Goal: Feedback & Contribution: Contribute content

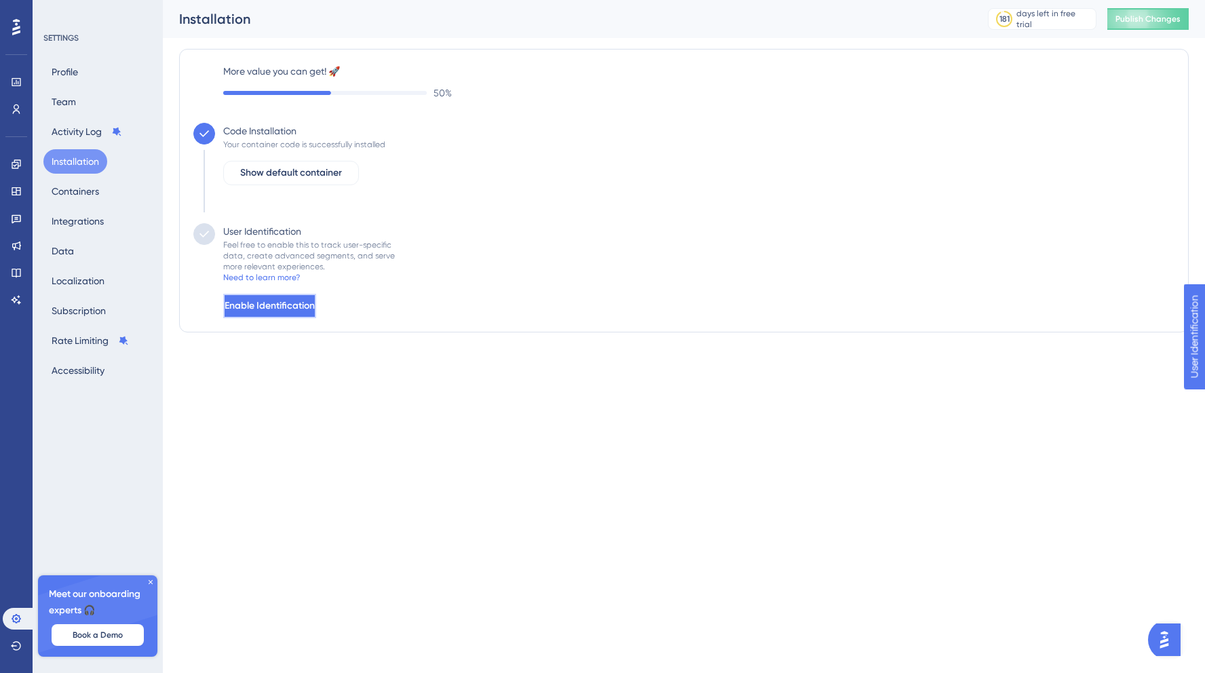
click at [316, 303] on button "Enable Identification" at bounding box center [269, 306] width 93 height 24
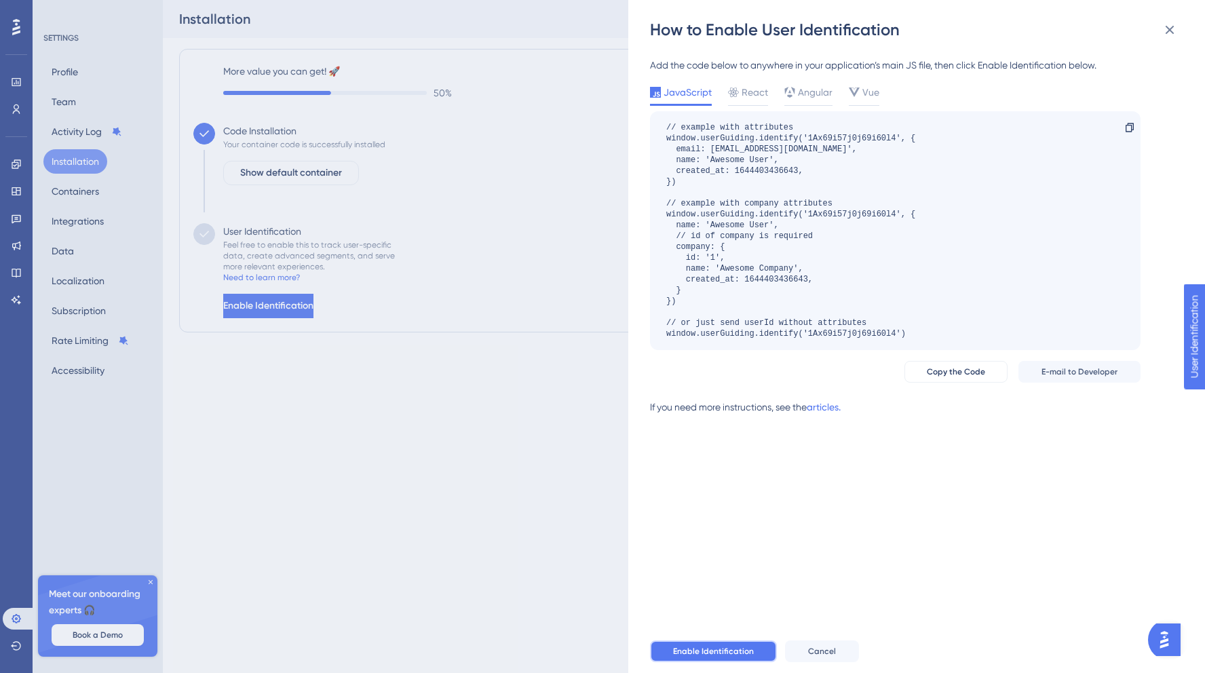
click at [704, 653] on span "Enable Identification" at bounding box center [713, 651] width 81 height 11
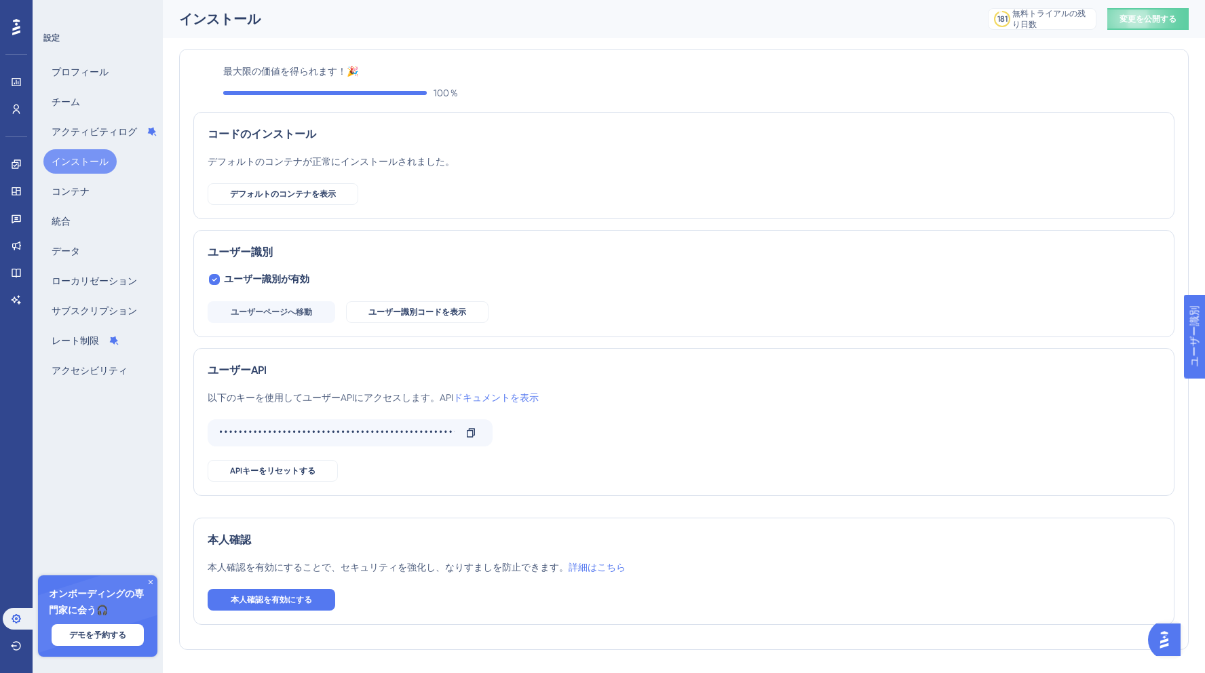
click at [555, 246] on div "ユーザー識別" at bounding box center [684, 252] width 953 height 16
click at [77, 193] on font "コンテナ" at bounding box center [71, 191] width 38 height 11
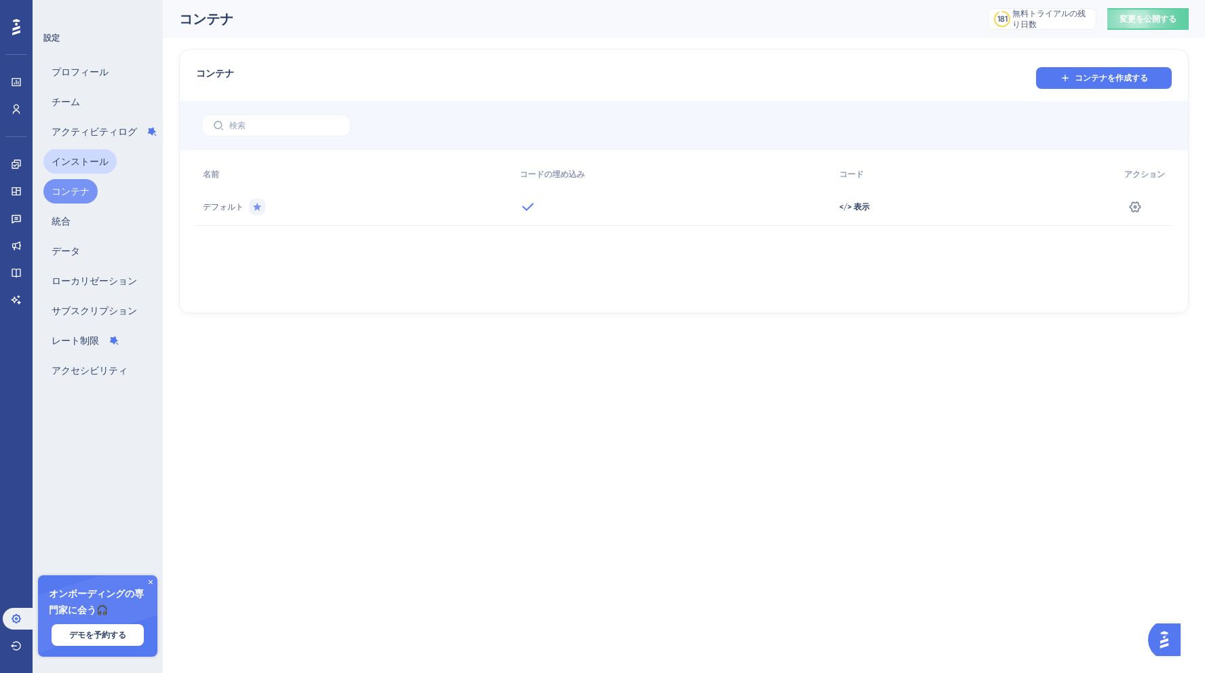
click at [77, 166] on font "インストール" at bounding box center [80, 161] width 57 height 11
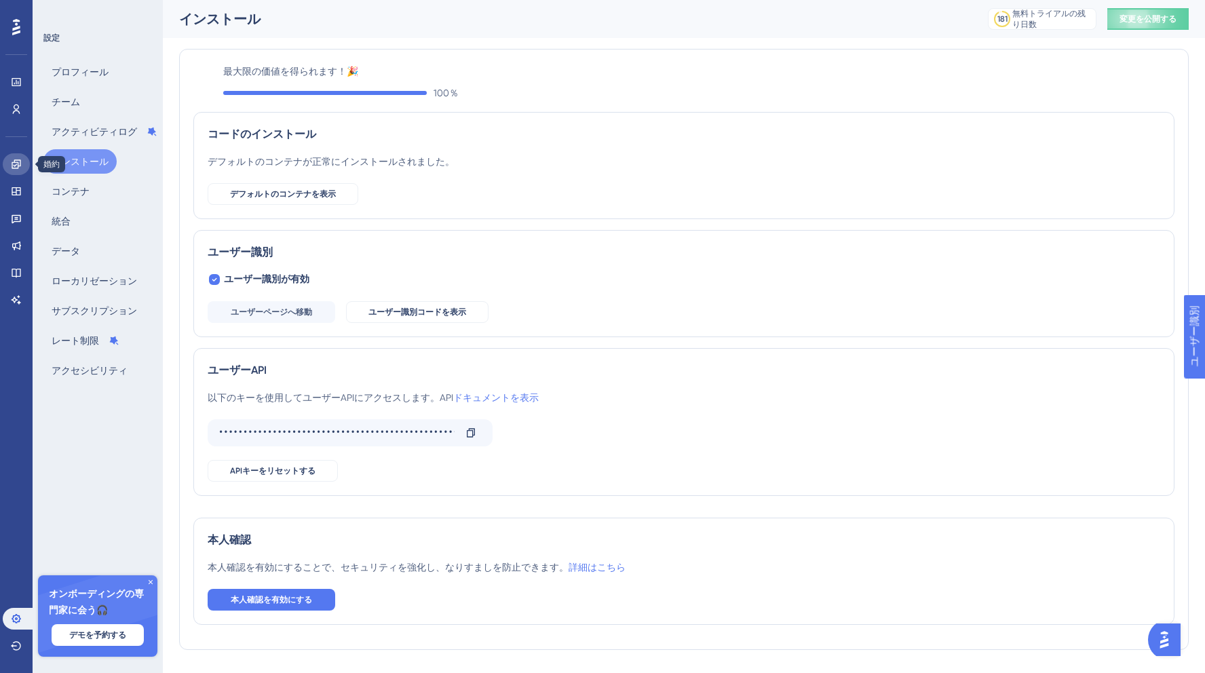
click at [13, 164] on icon at bounding box center [16, 164] width 11 height 11
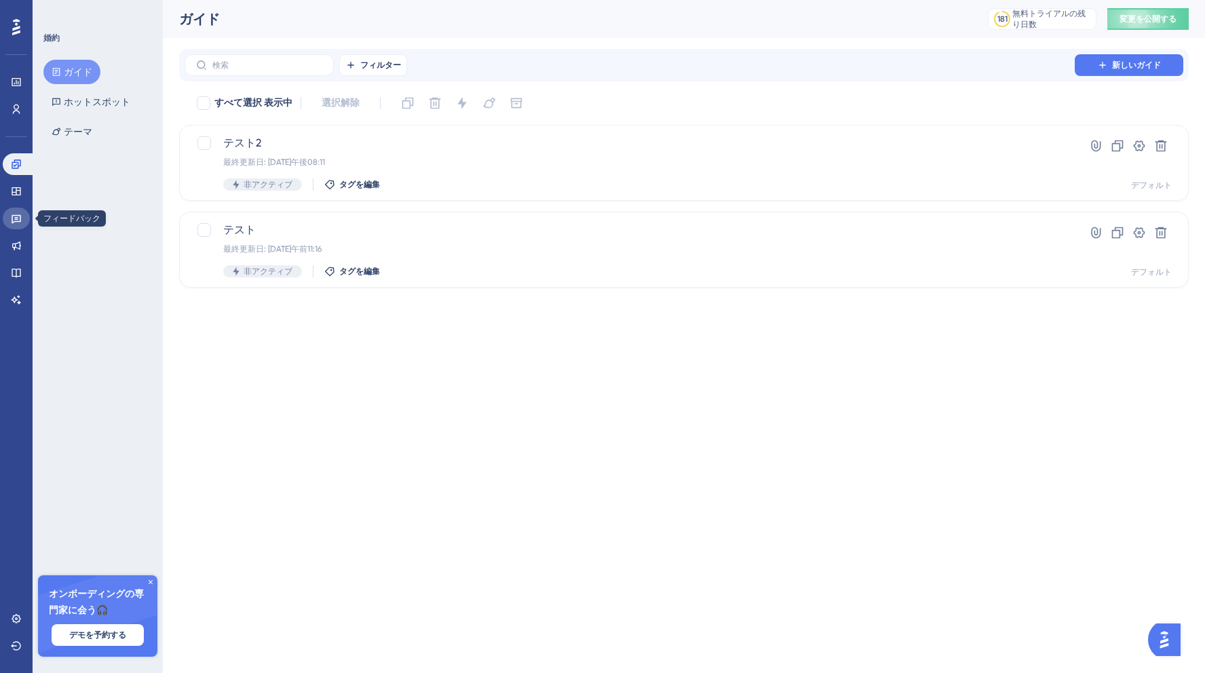
click at [18, 216] on icon at bounding box center [16, 218] width 11 height 11
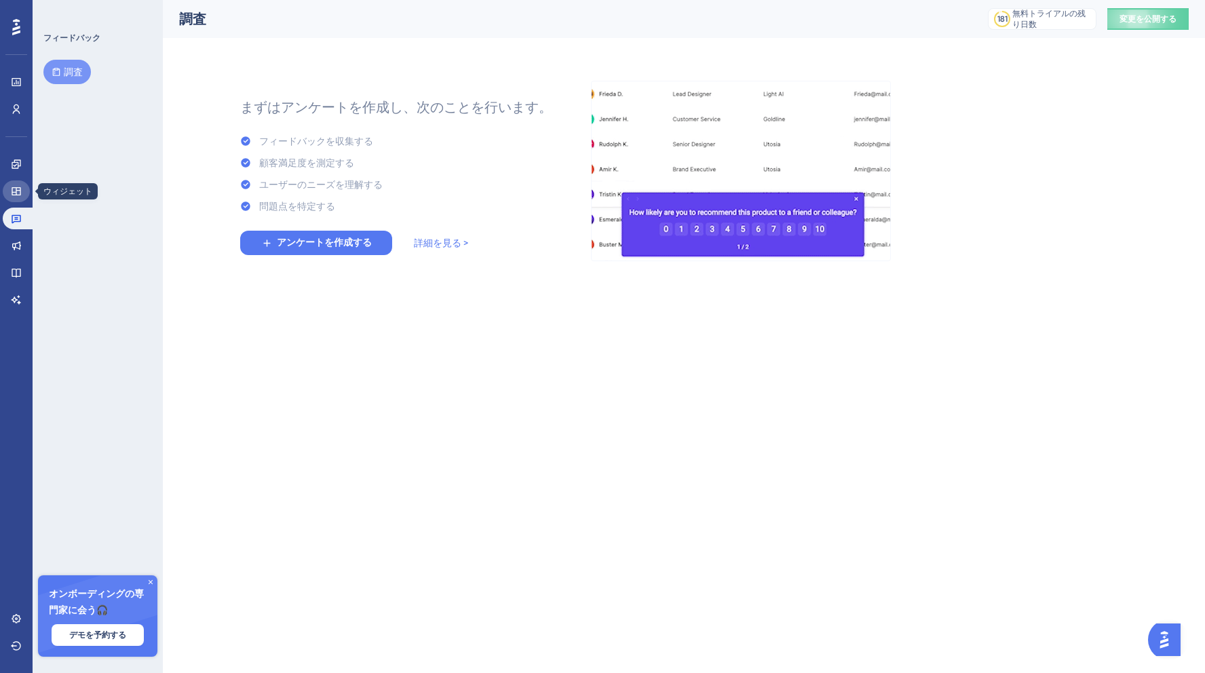
click at [22, 193] on link at bounding box center [16, 191] width 27 height 22
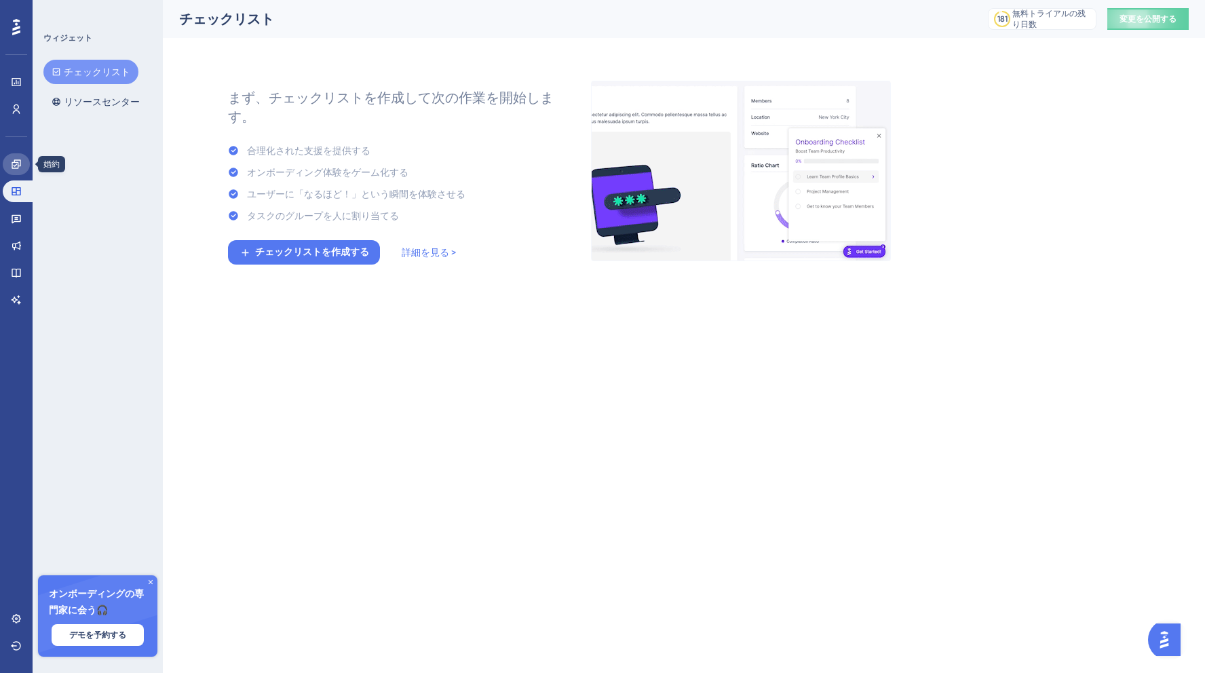
click at [20, 162] on icon at bounding box center [16, 164] width 11 height 11
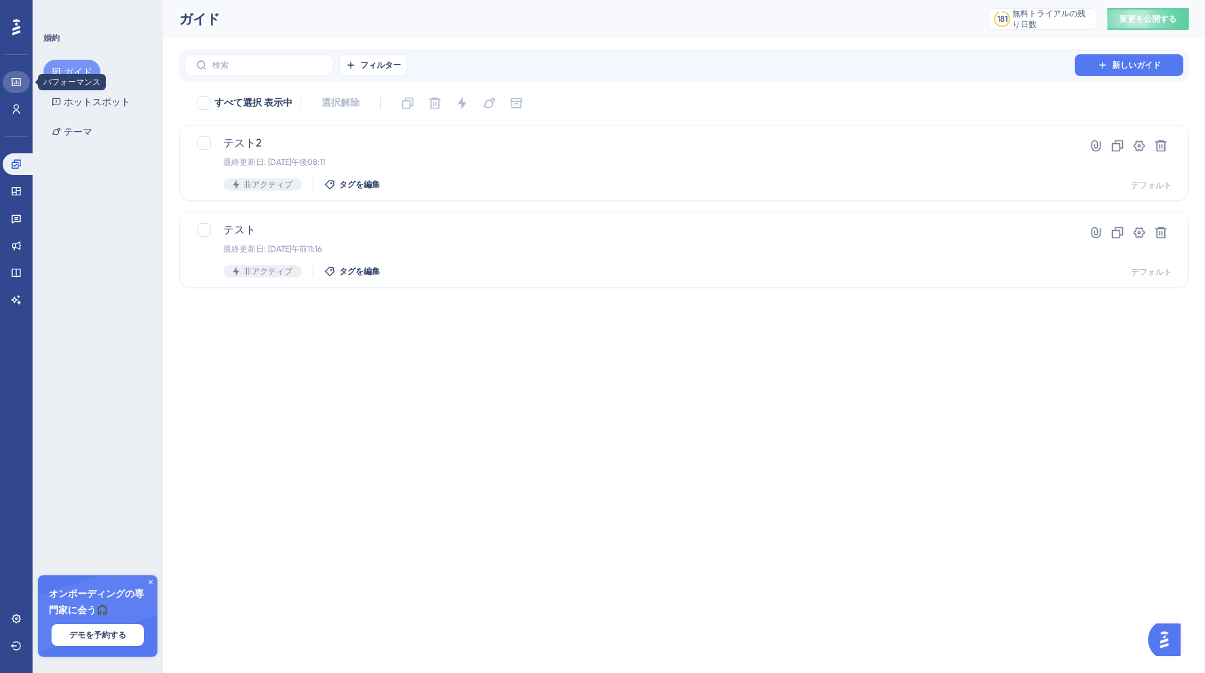
click at [17, 90] on link at bounding box center [16, 82] width 27 height 22
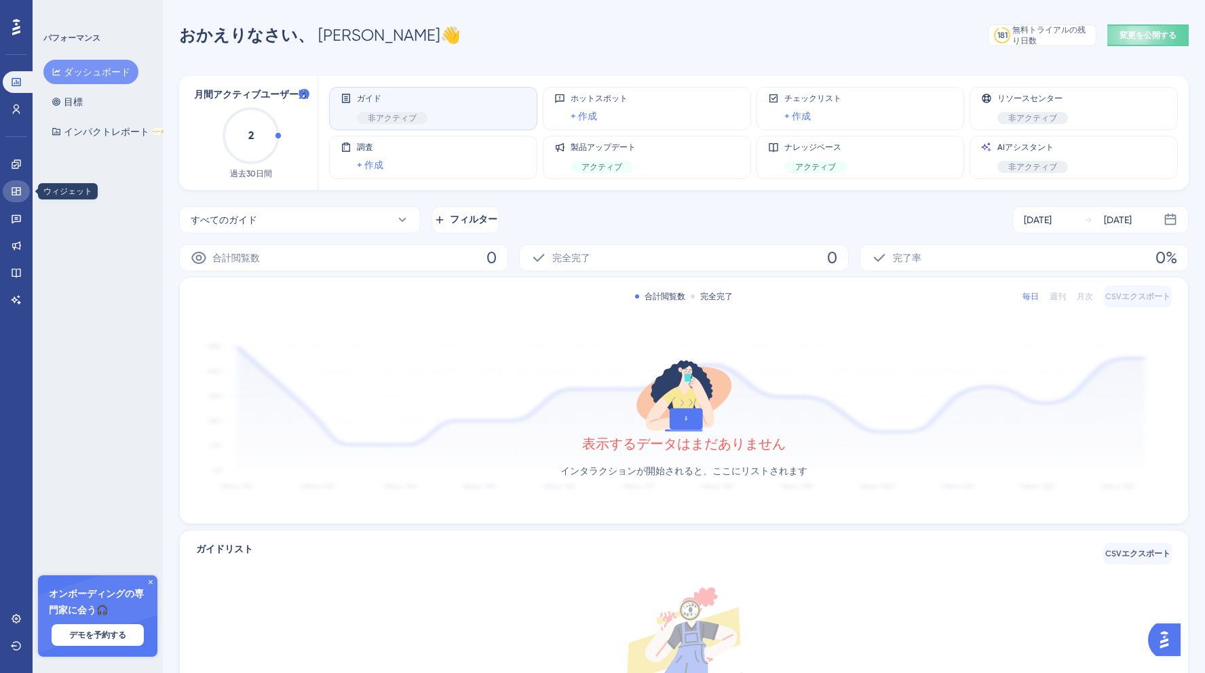
click at [18, 185] on link at bounding box center [16, 191] width 27 height 22
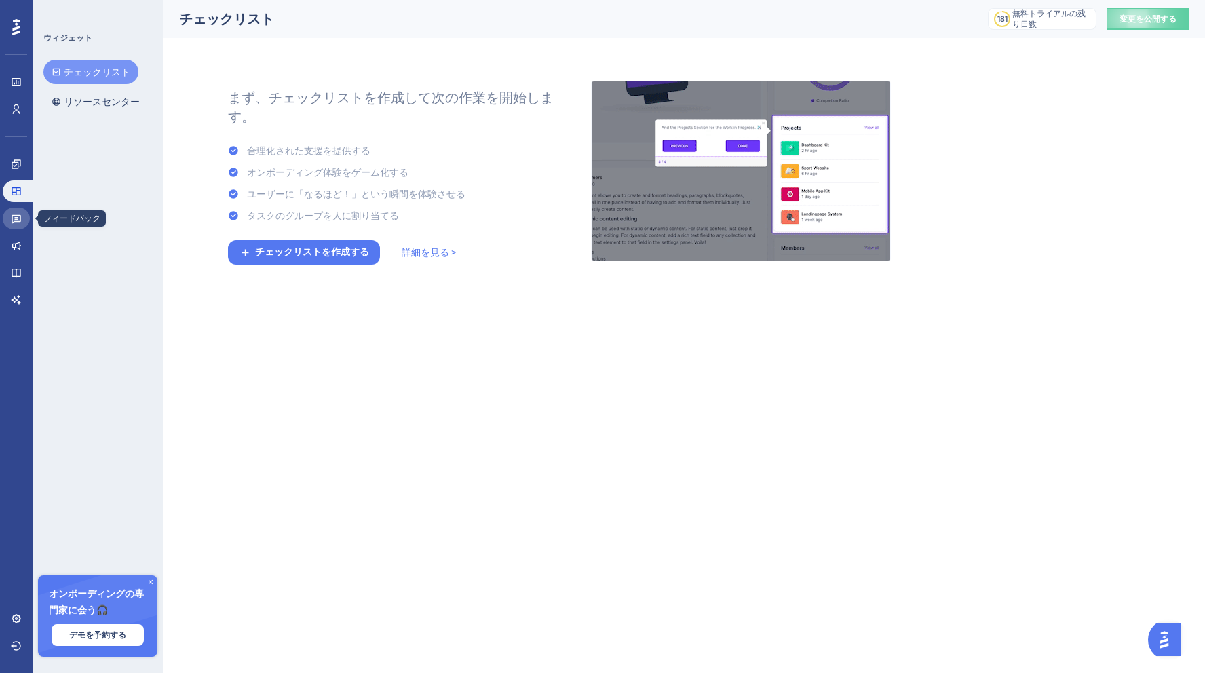
click at [25, 215] on link at bounding box center [16, 219] width 27 height 22
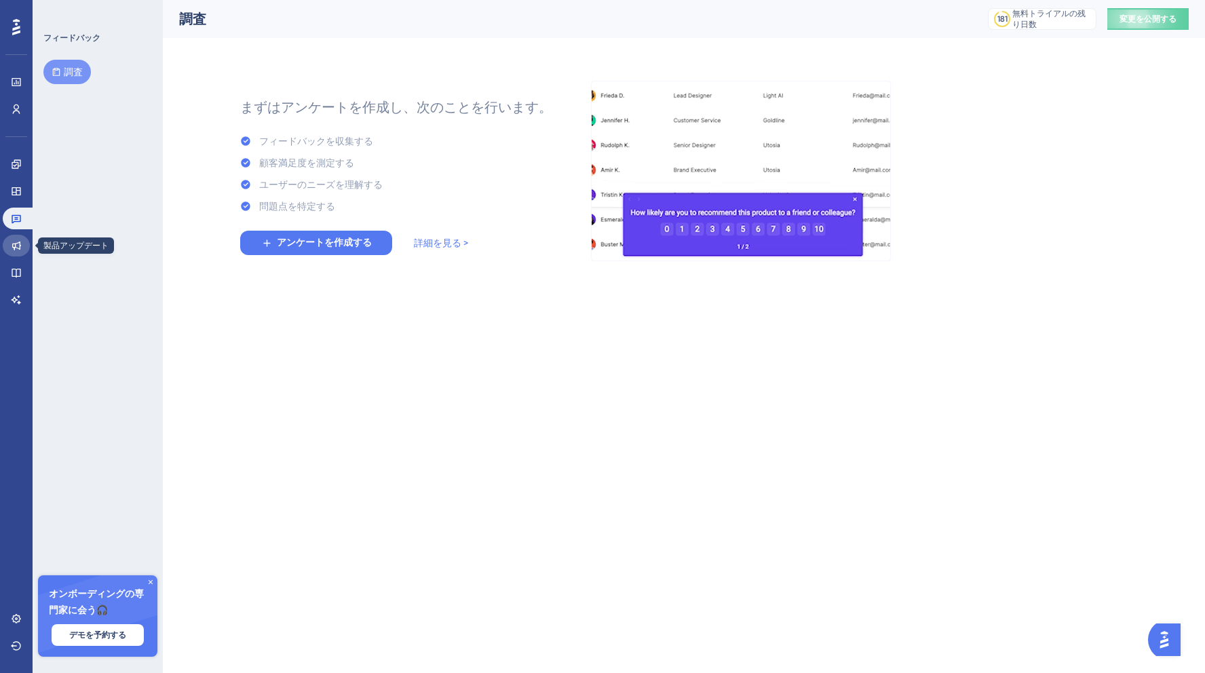
click at [22, 243] on link at bounding box center [16, 246] width 27 height 22
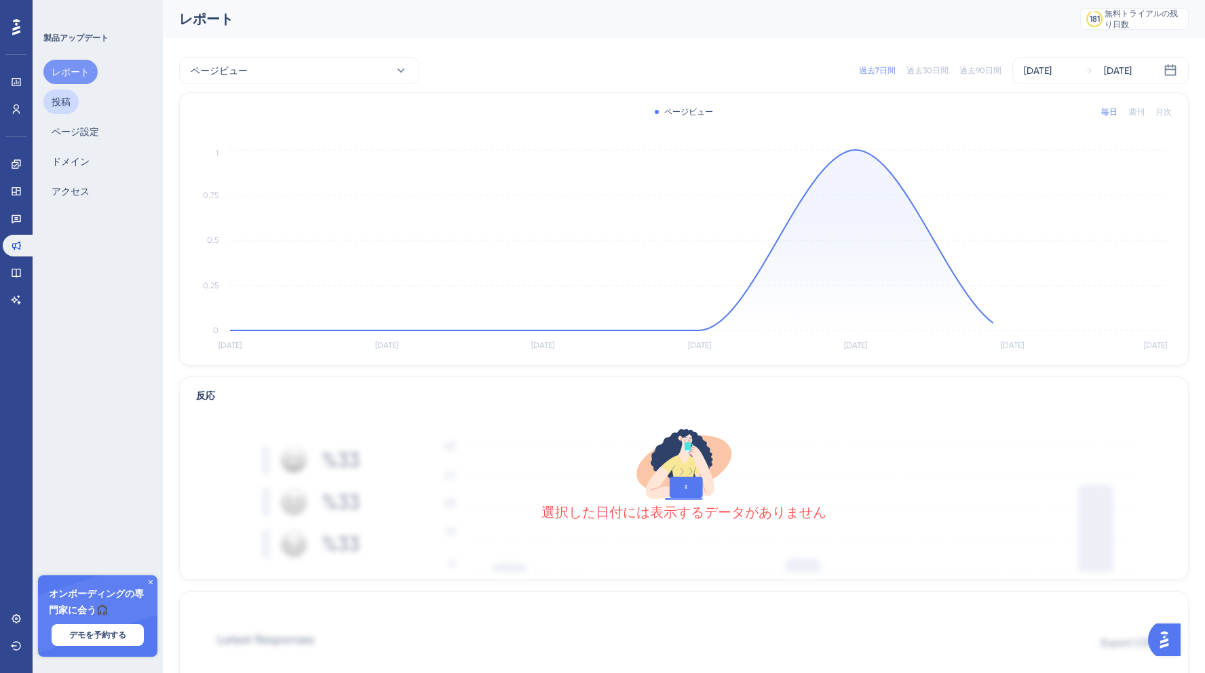
click at [61, 105] on font "投稿" at bounding box center [61, 101] width 19 height 11
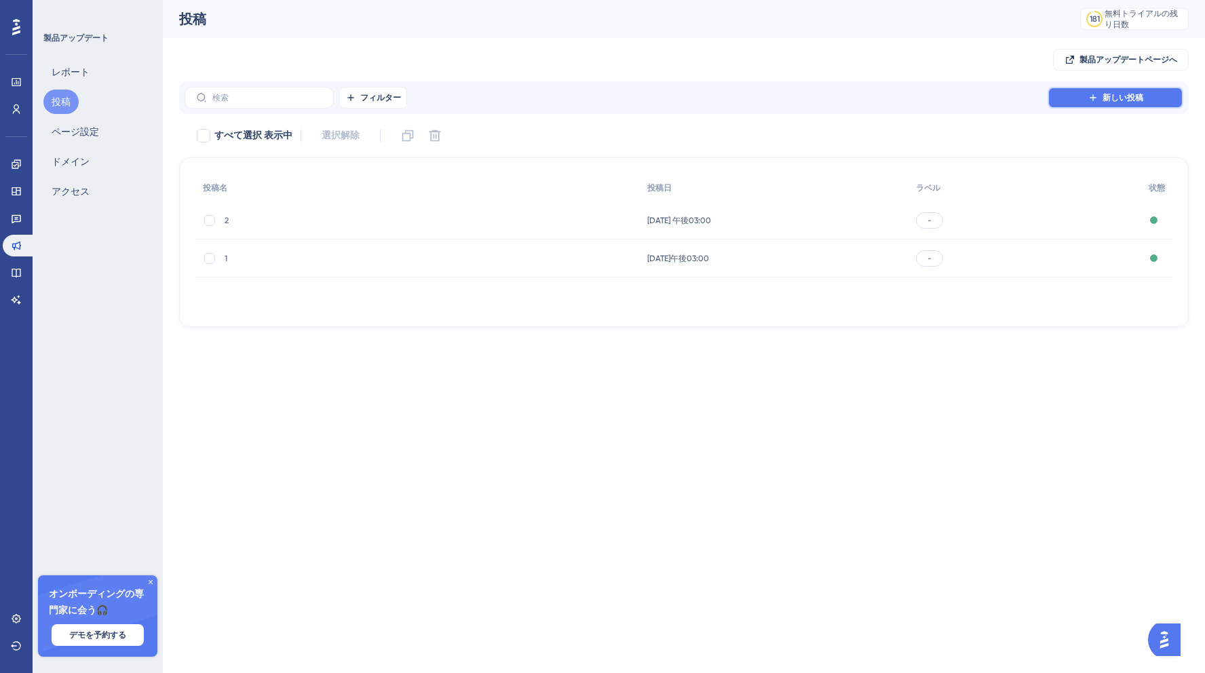
click at [1122, 99] on font "新しい投稿" at bounding box center [1122, 97] width 41 height 9
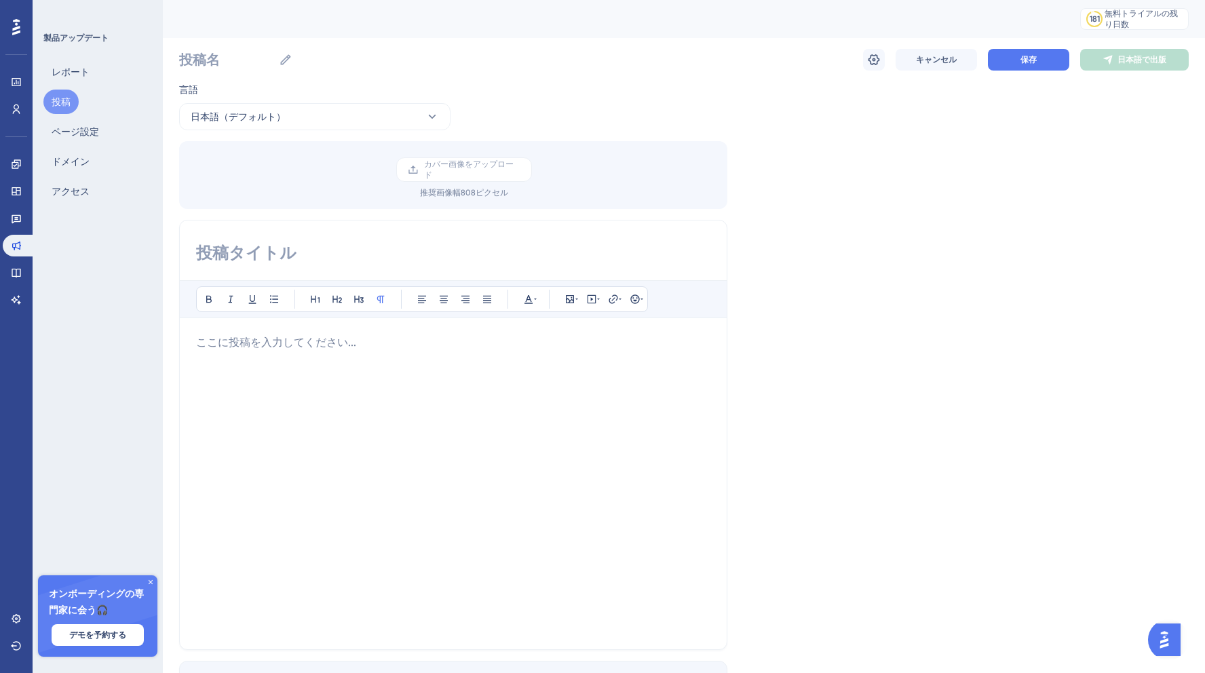
click at [288, 272] on div "大胆な イタリック 下線 箇条書き 見出し1 見出し2 見出し3 普通 左揃え 中央揃え 右揃え 両端揃え テキストの色 画像を挿入 ビデオを埋め込む ハイパ…" at bounding box center [453, 435] width 548 height 430
click at [288, 263] on input at bounding box center [453, 253] width 514 height 22
type input "test3"
click at [289, 339] on p at bounding box center [453, 342] width 514 height 16
click at [869, 64] on icon at bounding box center [874, 60] width 14 height 14
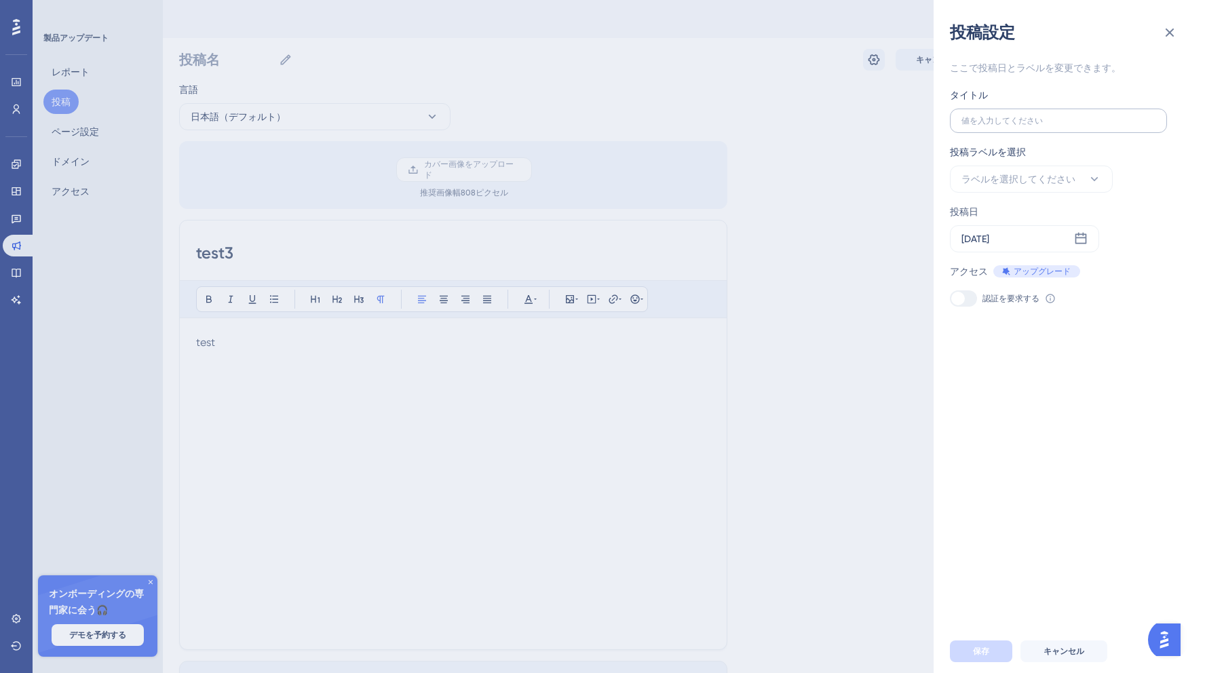
click at [996, 130] on label at bounding box center [1058, 121] width 217 height 24
click at [996, 126] on input "text" at bounding box center [1058, 120] width 194 height 9
type input "t"
type input "te"
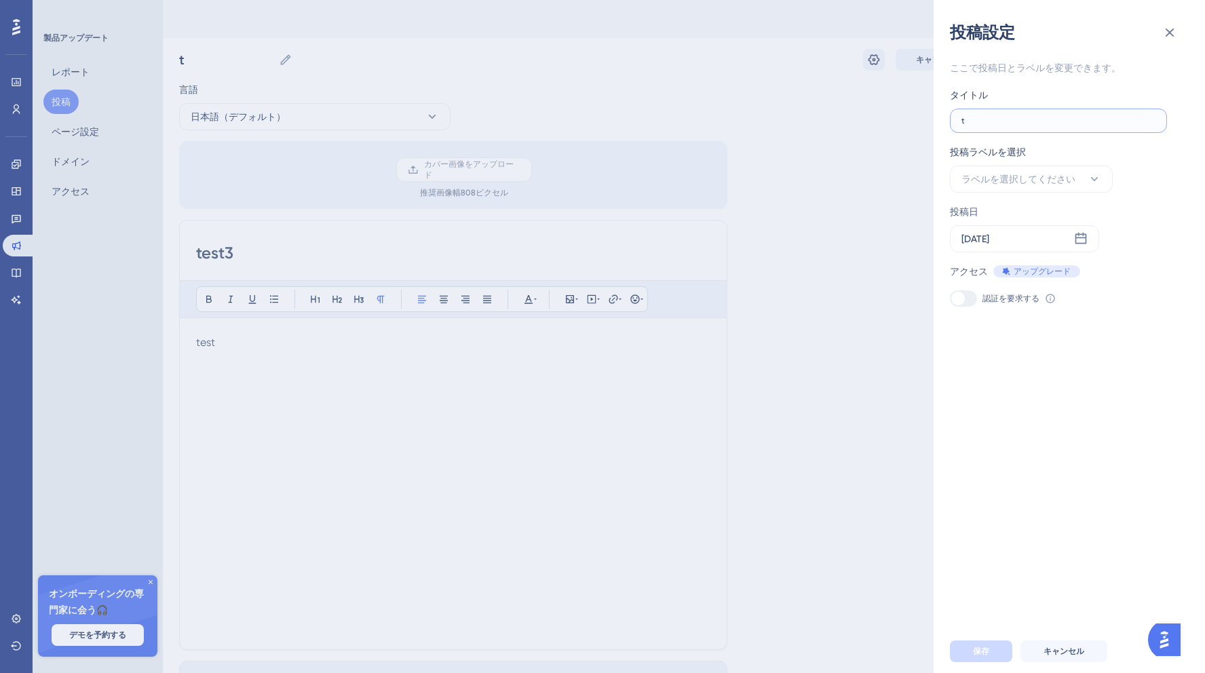
type input "te"
type input "tes"
click at [990, 126] on label "tes" at bounding box center [1058, 121] width 217 height 24
click at [990, 126] on input "tes" at bounding box center [1058, 120] width 194 height 9
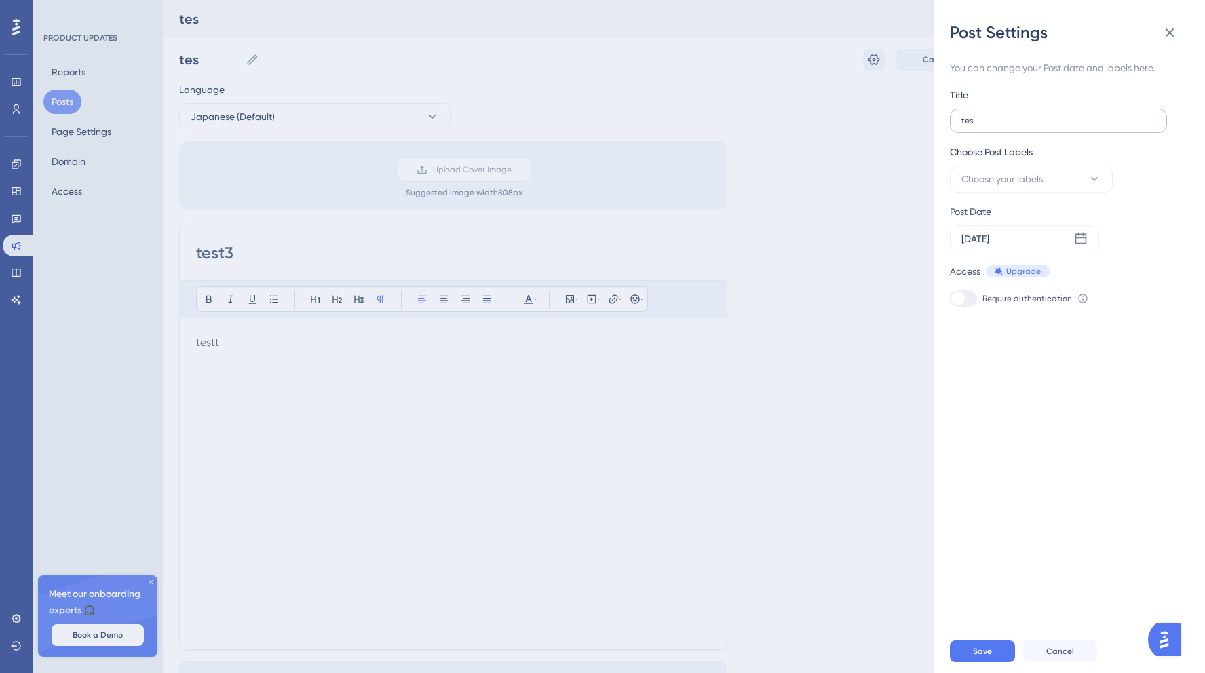
click at [984, 114] on label "tes" at bounding box center [1058, 121] width 217 height 24
click at [984, 116] on input "tes" at bounding box center [1058, 120] width 194 height 9
click at [984, 118] on input "tes" at bounding box center [1058, 120] width 194 height 9
type input "test"
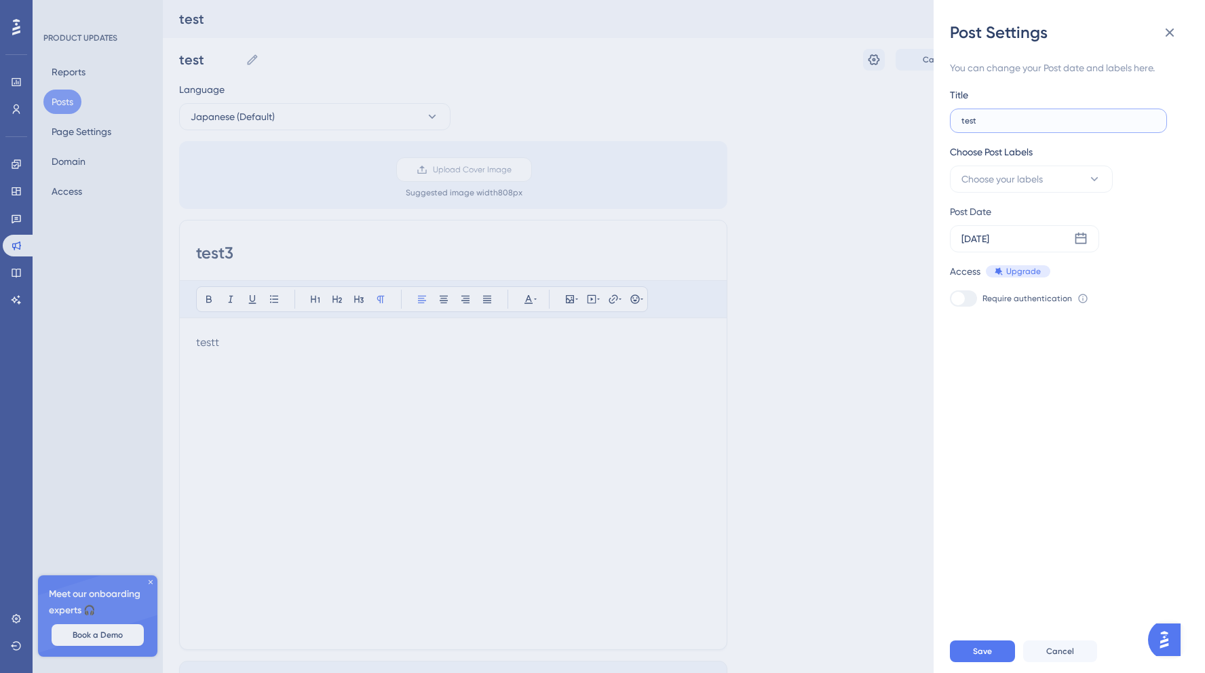
type input "test3"
click at [1024, 164] on div "Choose Post Labels" at bounding box center [1031, 155] width 163 height 22
click at [991, 650] on span "Save" at bounding box center [982, 651] width 19 height 11
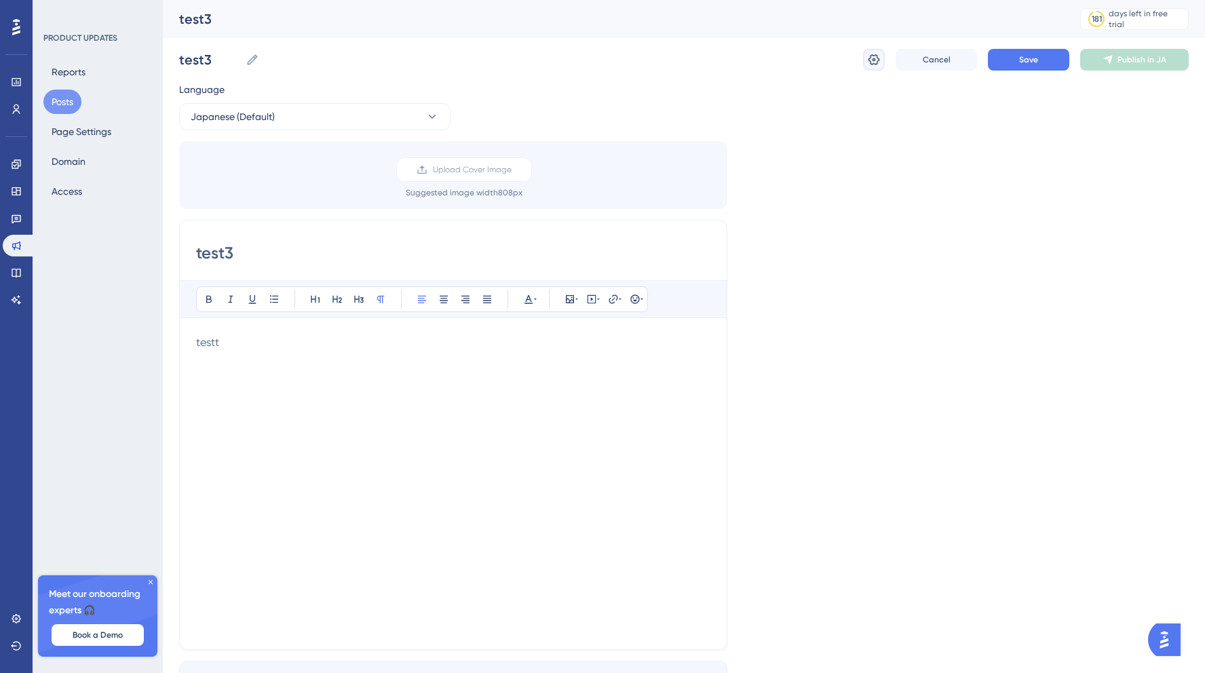
click at [865, 58] on button at bounding box center [874, 60] width 22 height 22
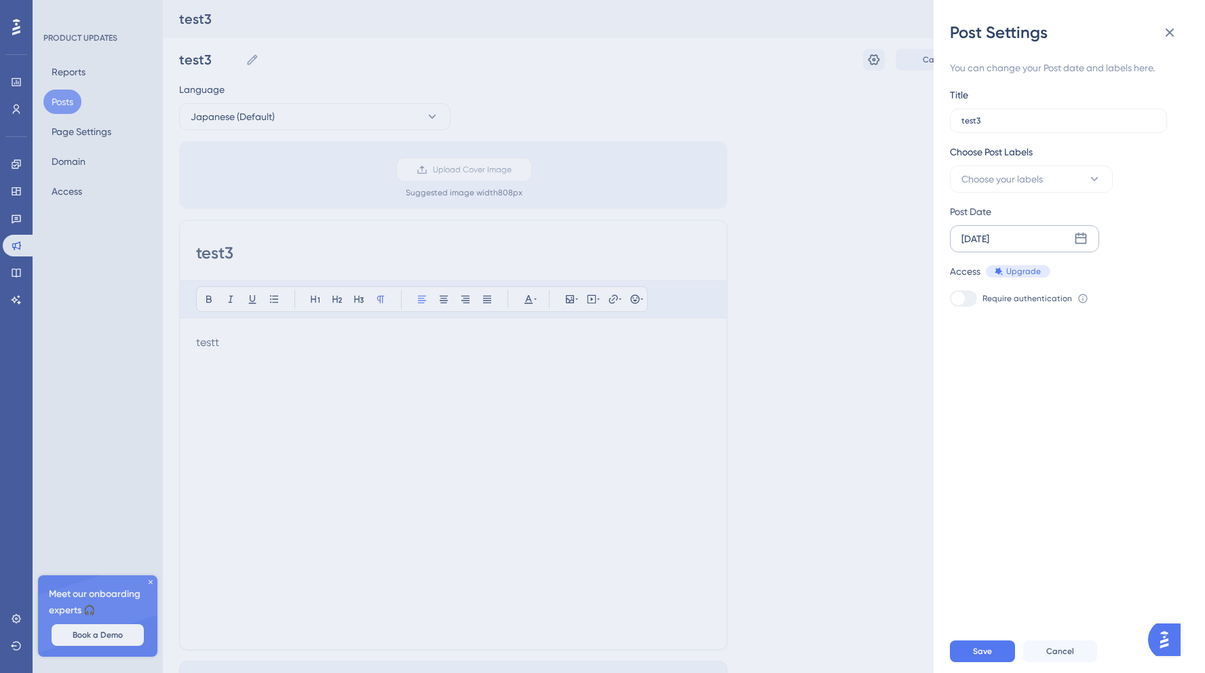
click at [1083, 242] on icon at bounding box center [1081, 239] width 14 height 14
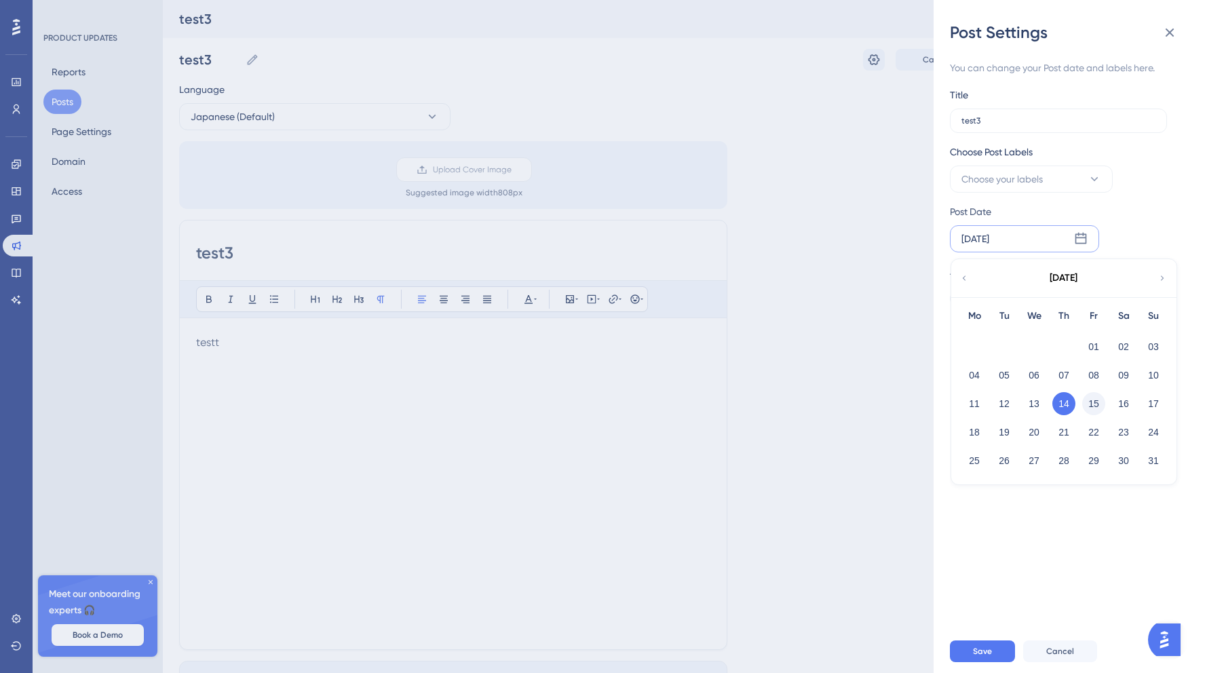
click at [1091, 402] on button "15" at bounding box center [1093, 403] width 23 height 23
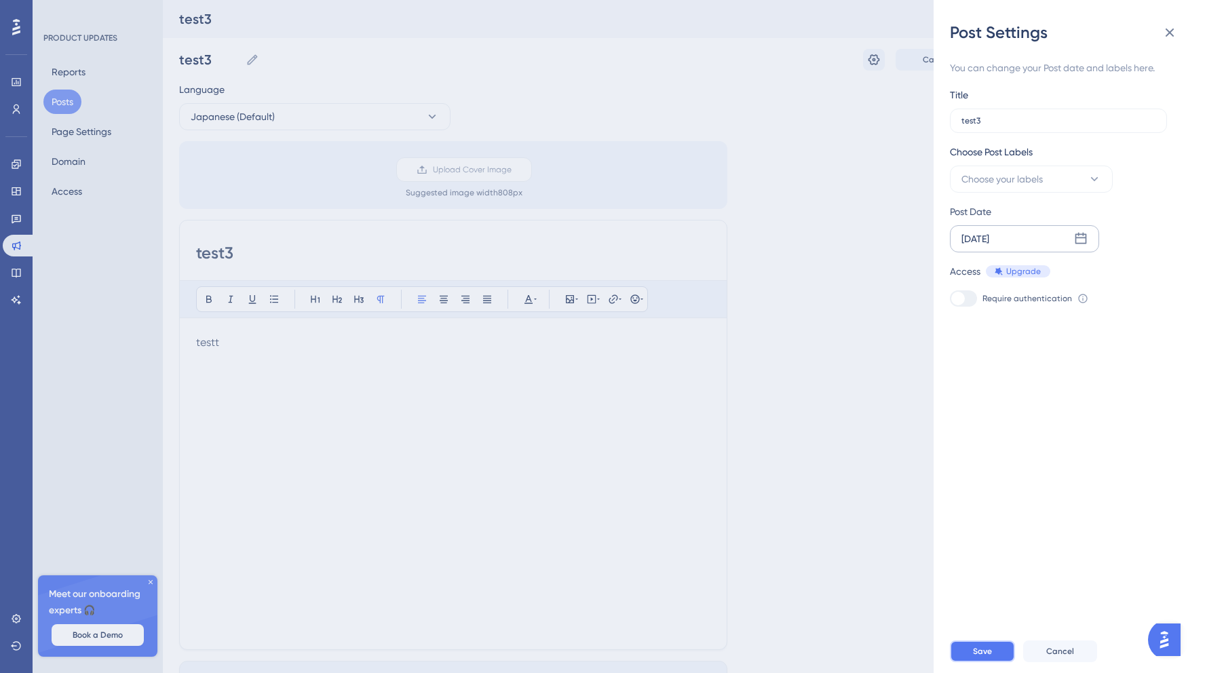
click at [960, 659] on button "Save" at bounding box center [982, 651] width 65 height 22
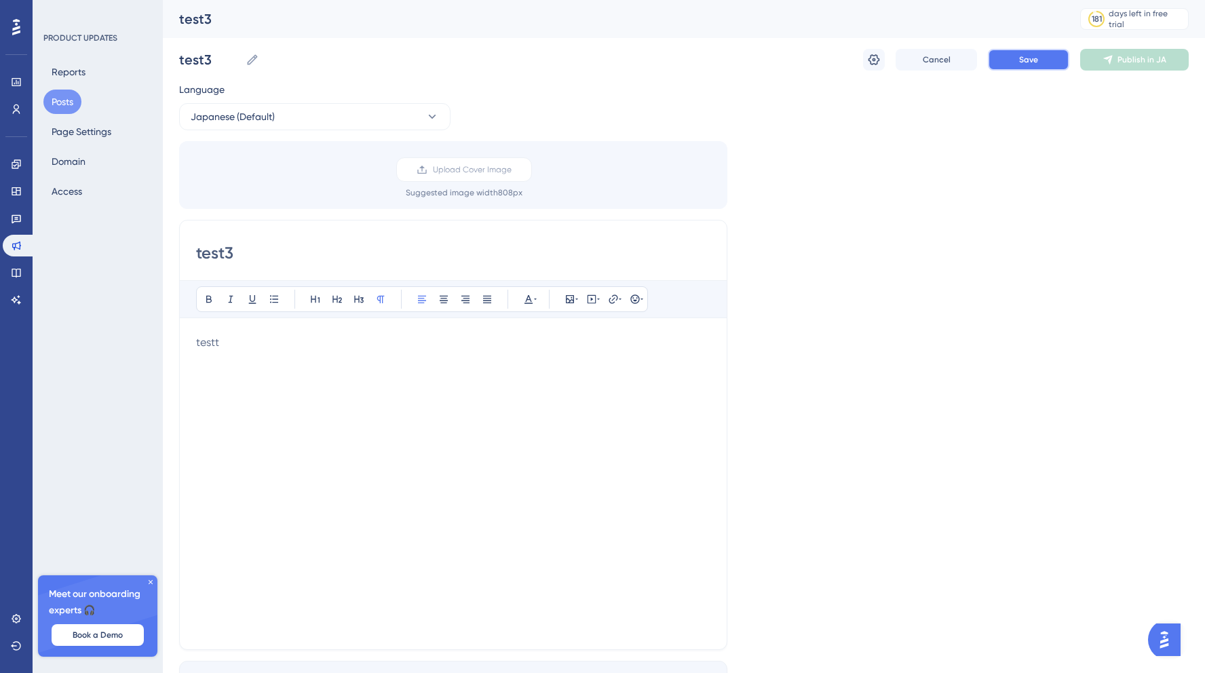
click at [1033, 59] on span "Save" at bounding box center [1028, 59] width 19 height 11
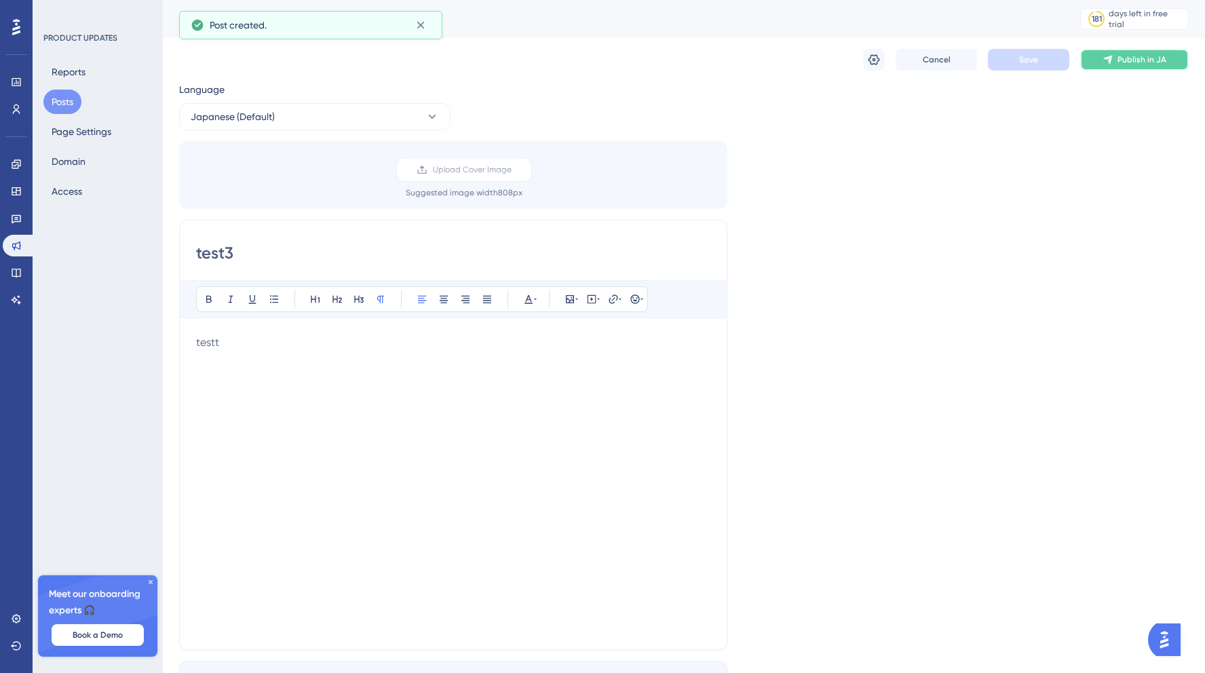
click at [1136, 58] on span "Publish in JA" at bounding box center [1141, 59] width 49 height 11
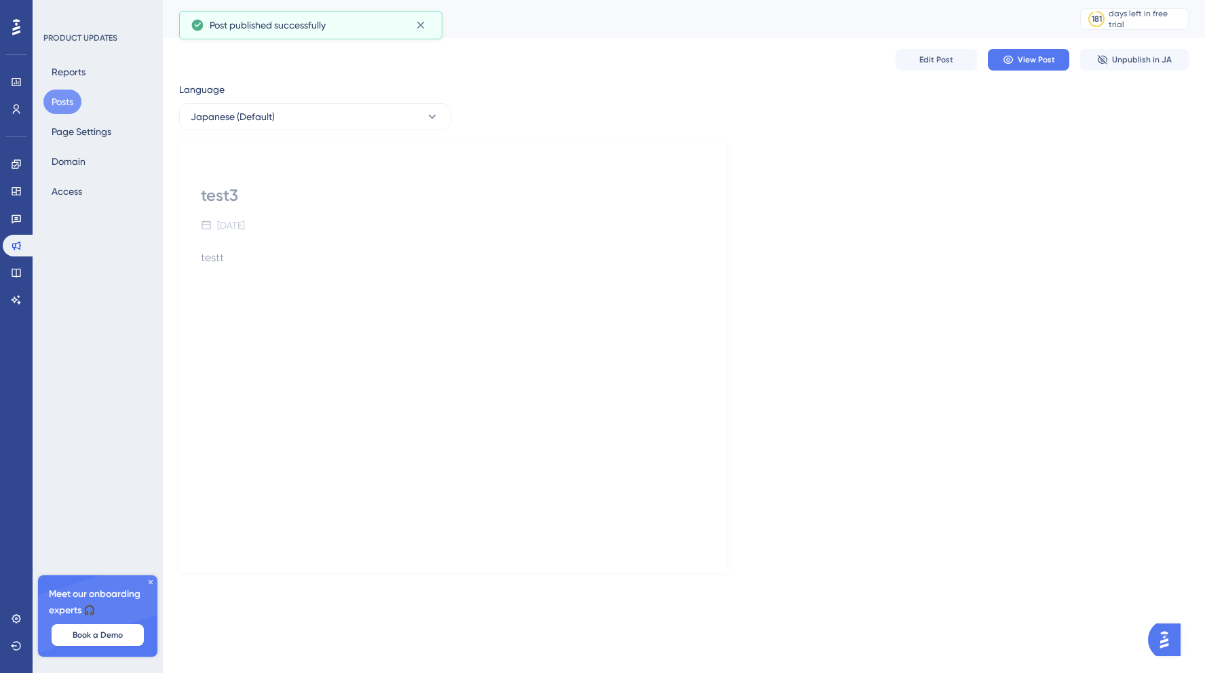
click at [56, 94] on button "Posts" at bounding box center [62, 102] width 38 height 24
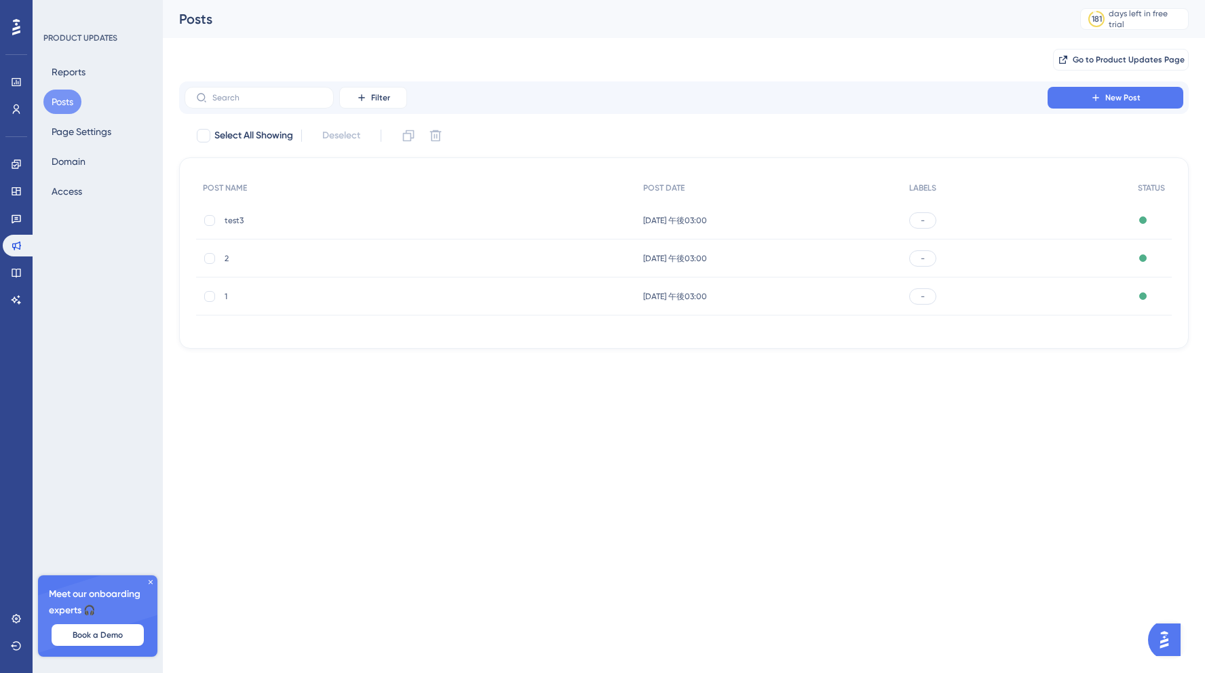
click at [729, 12] on div "Posts" at bounding box center [612, 18] width 867 height 19
click at [709, 63] on div "Go to Product Updates Page" at bounding box center [684, 59] width 1010 height 43
click at [1165, 637] on img "Open AI Assistant Launcher" at bounding box center [1164, 640] width 24 height 24
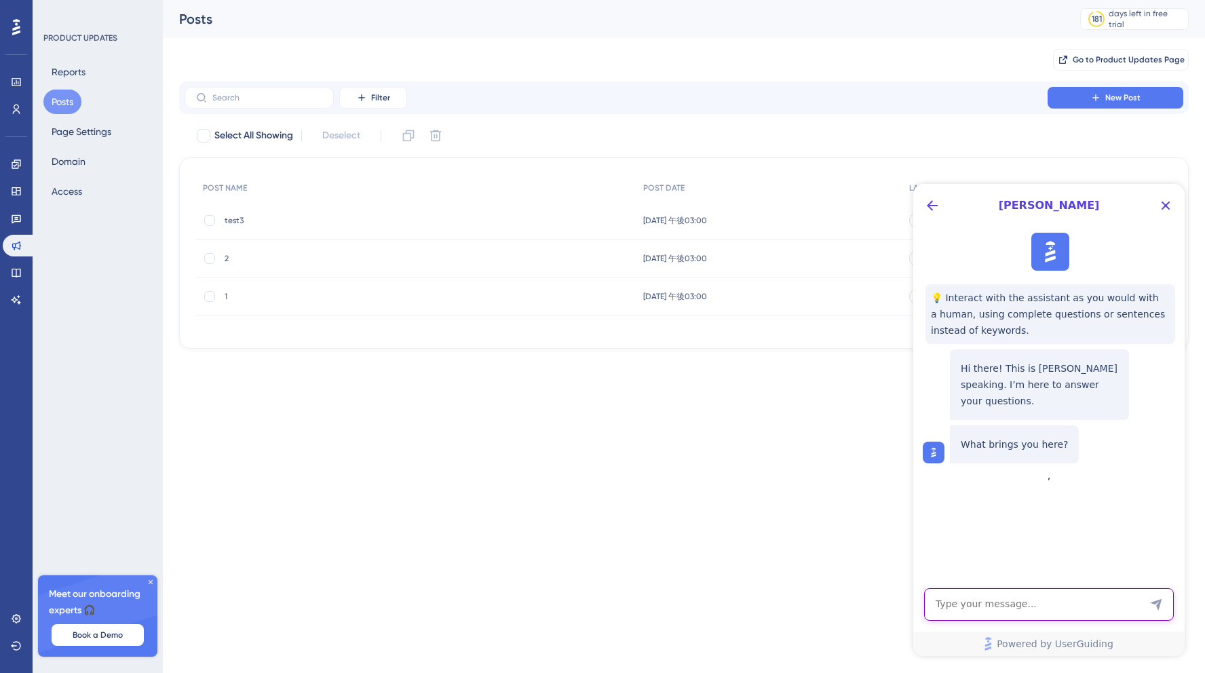
click at [1074, 609] on textarea "AI Assistant Text Input" at bounding box center [1049, 604] width 250 height 33
type textarea "please tell me the condition that display "product reports post" to user"
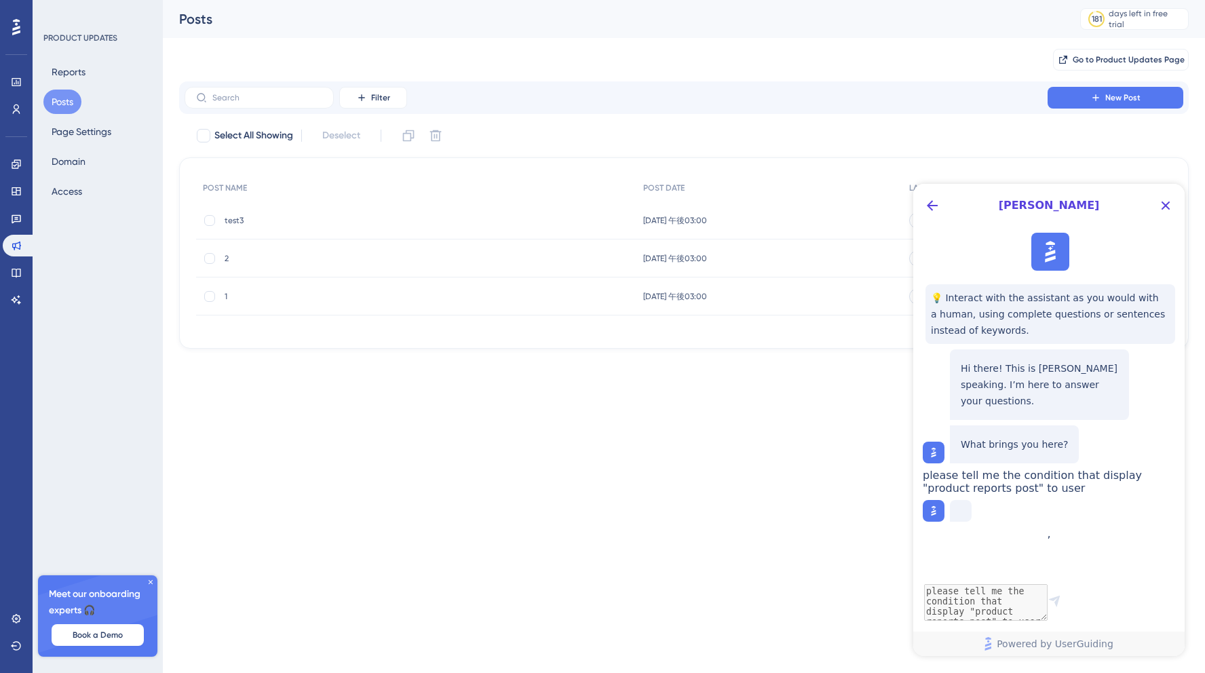
click at [1030, 495] on span "please tell me the condition that display "product reports post" to user" at bounding box center [1032, 482] width 219 height 26
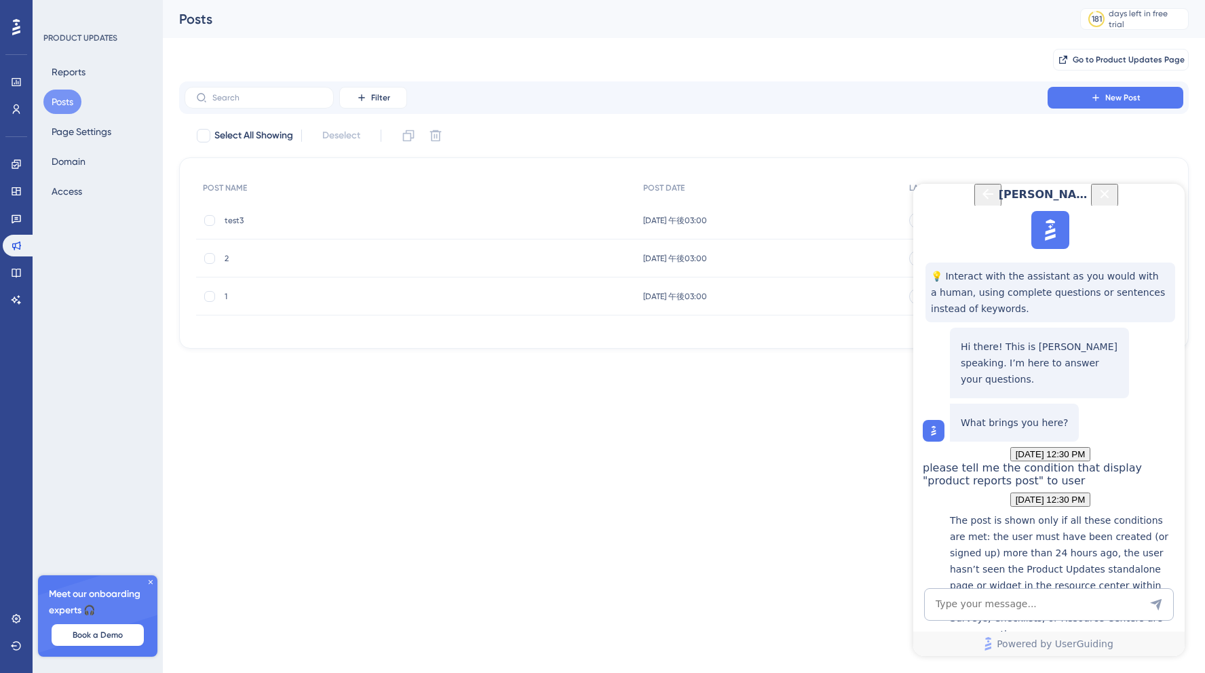
scroll to position [246, 0]
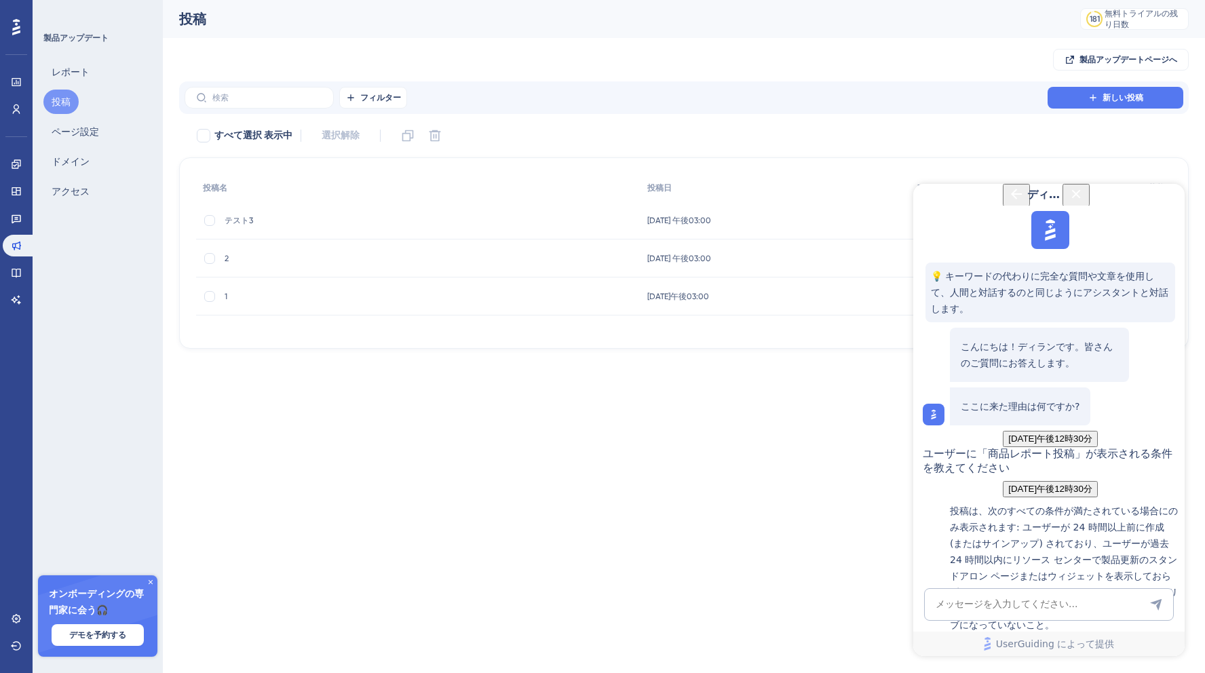
click at [1086, 503] on p "投稿は、次のすべての条件が満たされている場合にのみ表示されます: ユーザーが 24 時間以上前に作成 (またはサインアップ) されており、ユーザーが過去 24…" at bounding box center [1064, 568] width 228 height 130
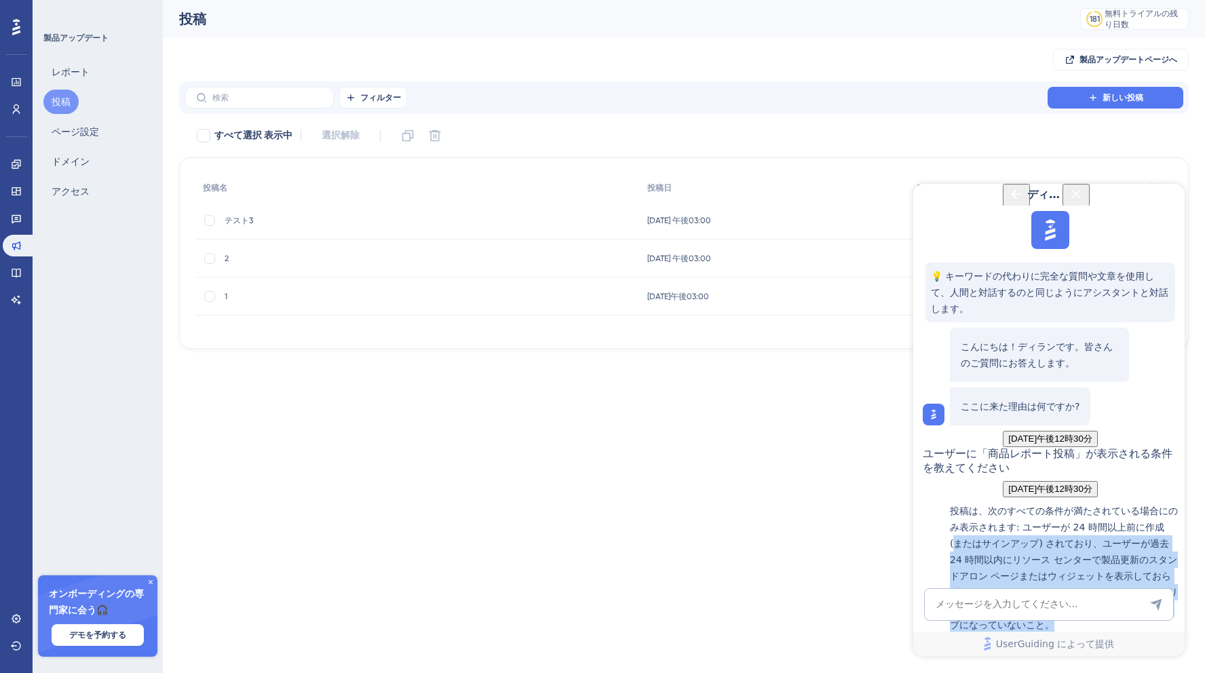
drag, startPoint x: 1014, startPoint y: 385, endPoint x: 1080, endPoint y: 482, distance: 117.1
click at [1080, 503] on p "投稿は、次のすべての条件が満たされている場合にのみ表示されます: ユーザーが 24 時間以上前に作成 (またはサインアップ) されており、ユーザーが過去 24…" at bounding box center [1064, 568] width 228 height 130
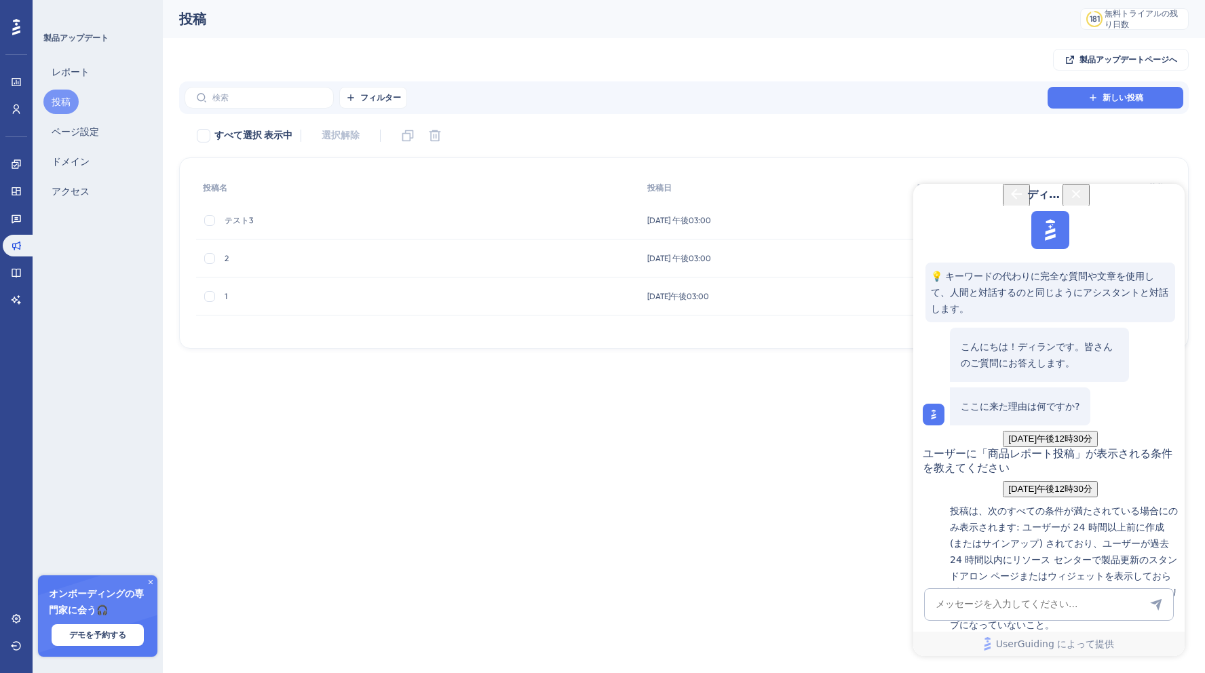
click at [1043, 647] on font "製品アップデートブースター" at bounding box center [1020, 653] width 141 height 13
drag, startPoint x: 1164, startPoint y: 203, endPoint x: 2076, endPoint y: 387, distance: 930.8
click at [1081, 198] on icon "閉じるボタン" at bounding box center [1076, 193] width 9 height 9
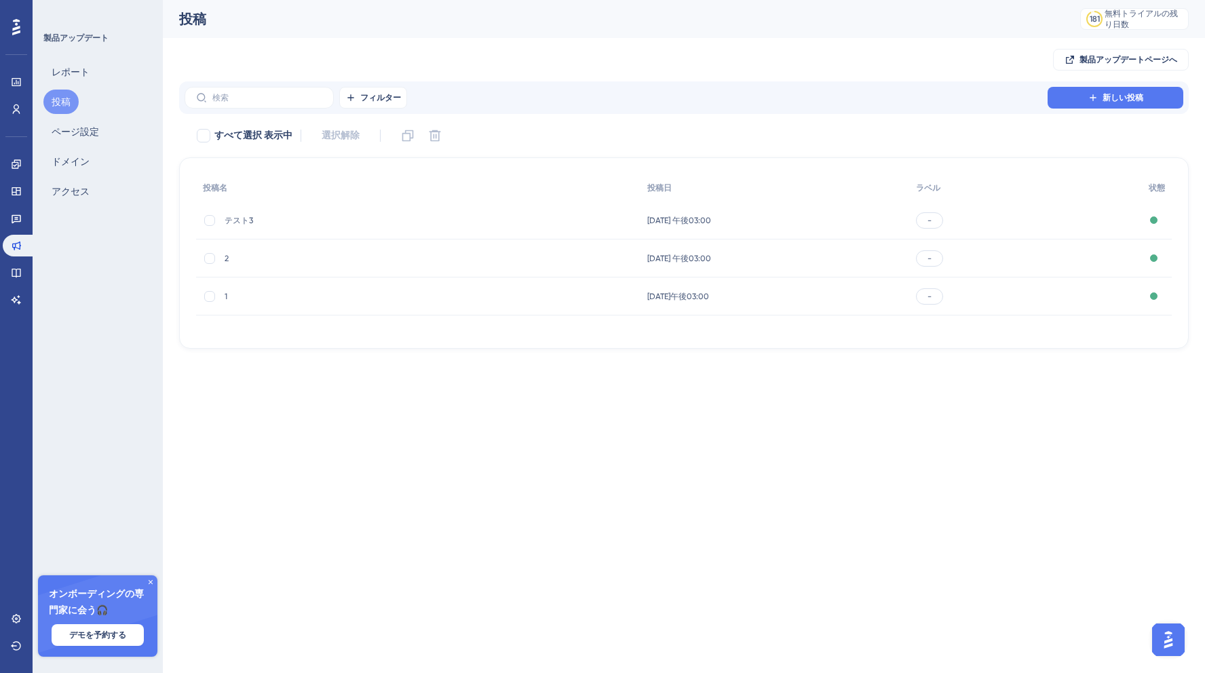
scroll to position [0, 0]
click at [17, 213] on icon at bounding box center [16, 218] width 11 height 11
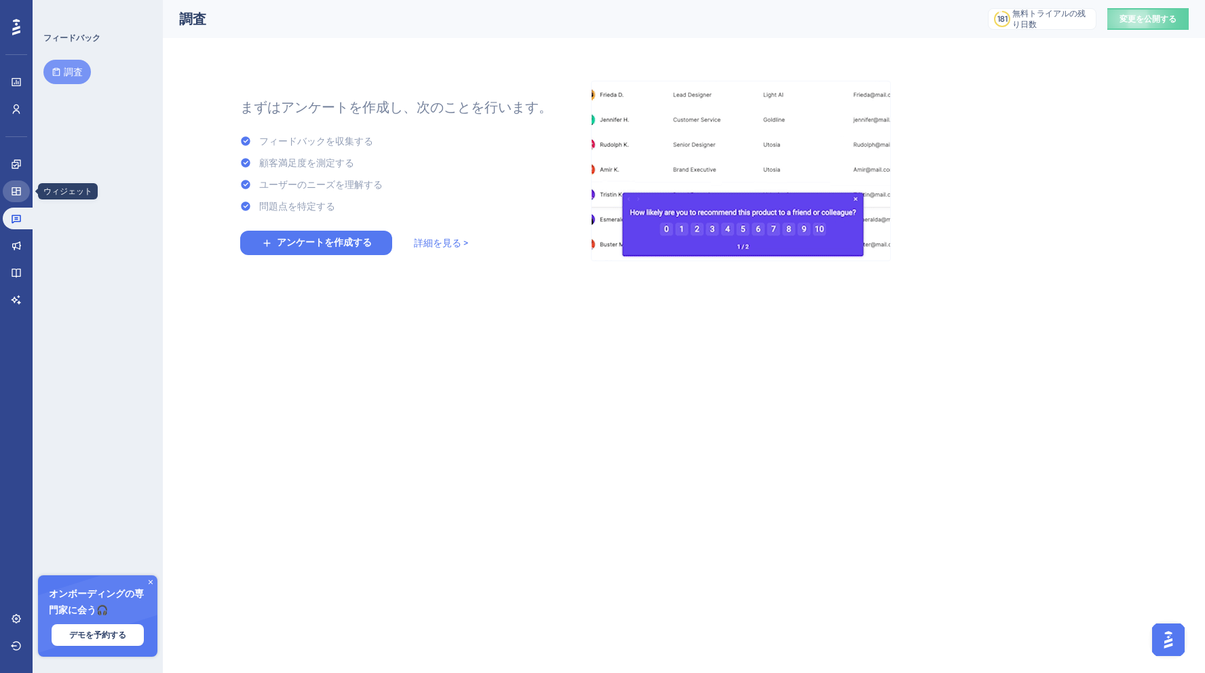
click at [12, 193] on icon at bounding box center [16, 191] width 9 height 8
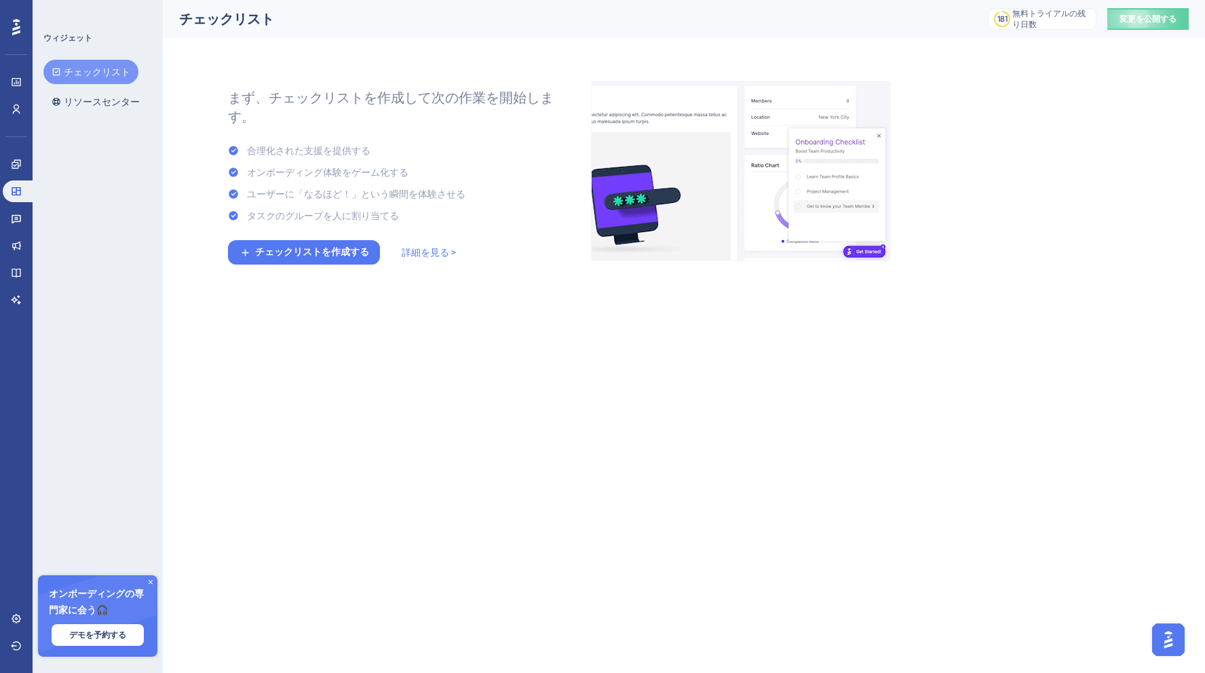
click at [14, 177] on div "婚約 ウィジェット フィードバック 製品アップデート ナレッジベース AIアシスタント" at bounding box center [16, 231] width 27 height 157
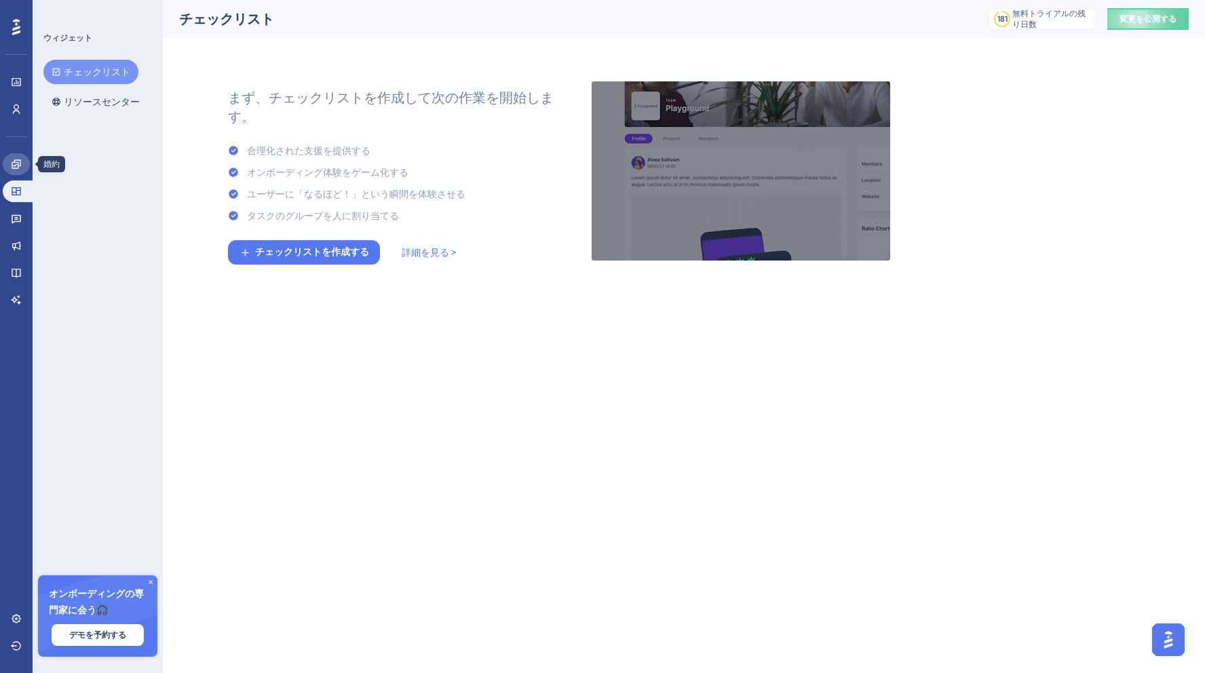
click at [14, 168] on icon at bounding box center [16, 163] width 9 height 9
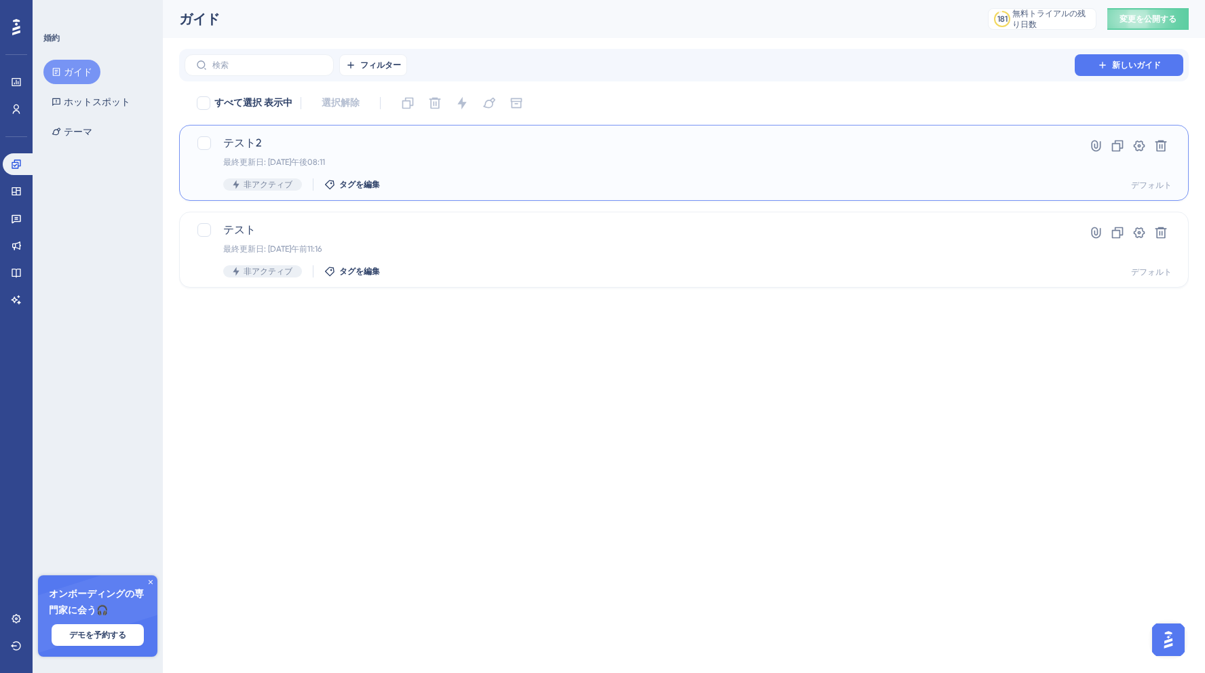
click at [518, 158] on div "最終更新日: 2025年8月12日午後08:11" at bounding box center [629, 162] width 813 height 11
click at [402, 19] on div "ガイド" at bounding box center [566, 18] width 775 height 19
click at [13, 195] on icon at bounding box center [16, 191] width 11 height 11
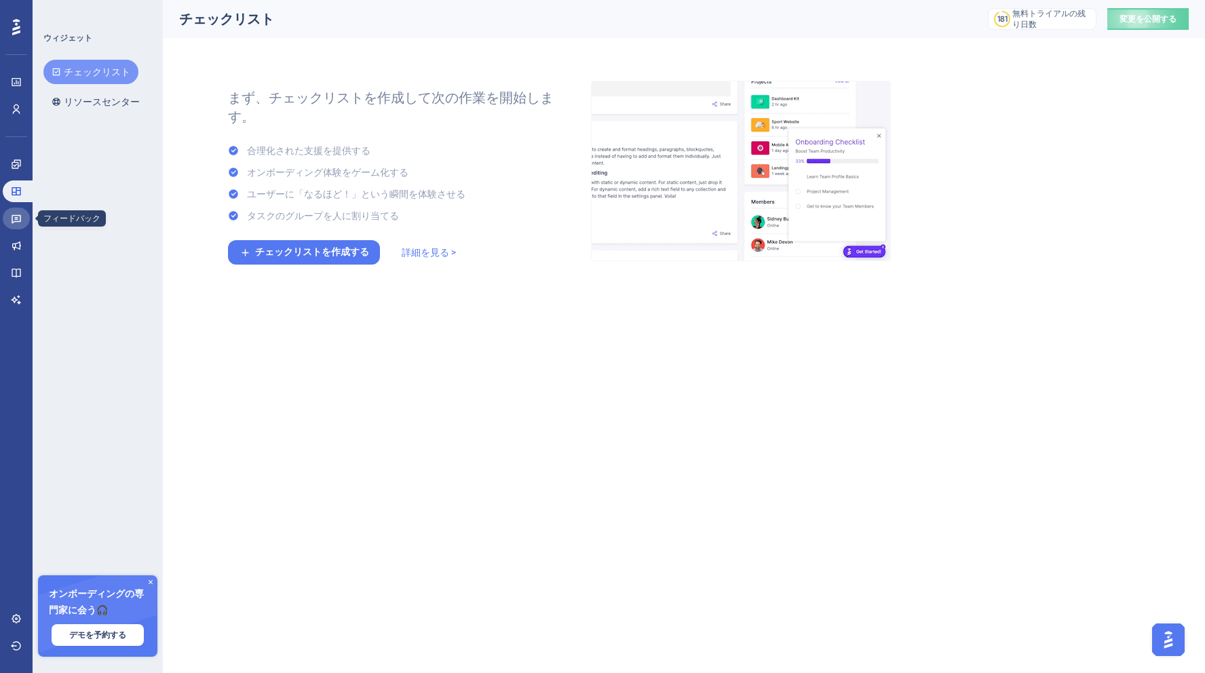
click at [19, 221] on icon at bounding box center [16, 219] width 9 height 9
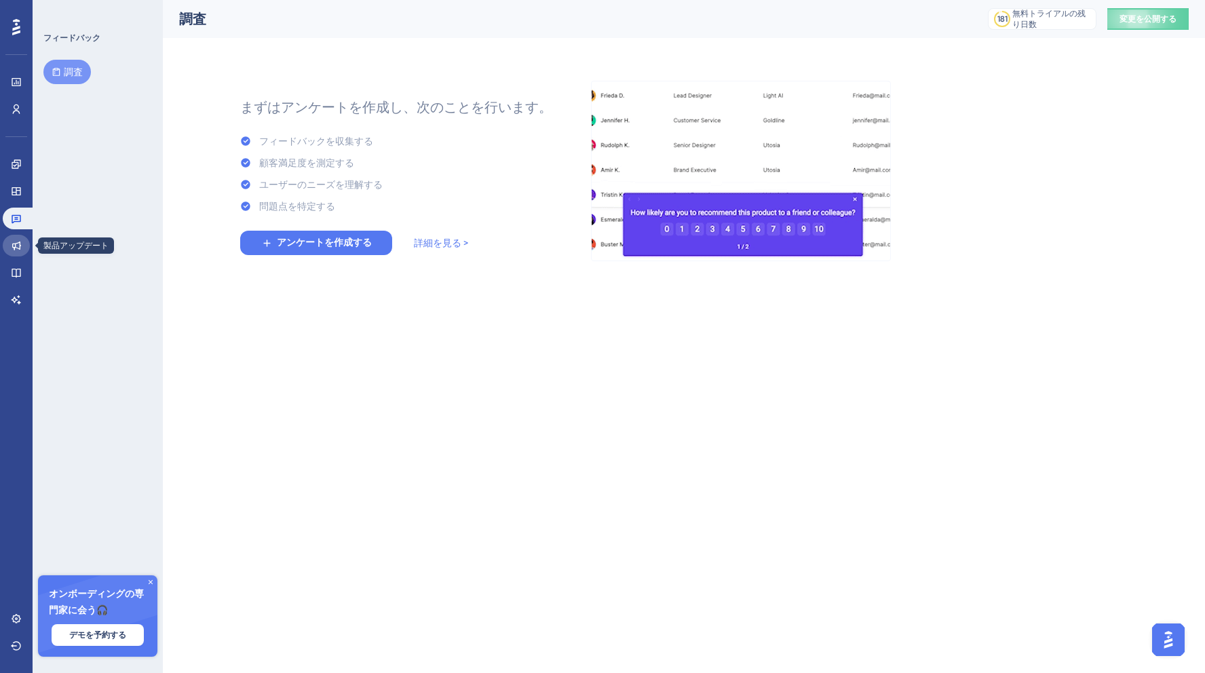
click at [7, 249] on link at bounding box center [16, 246] width 27 height 22
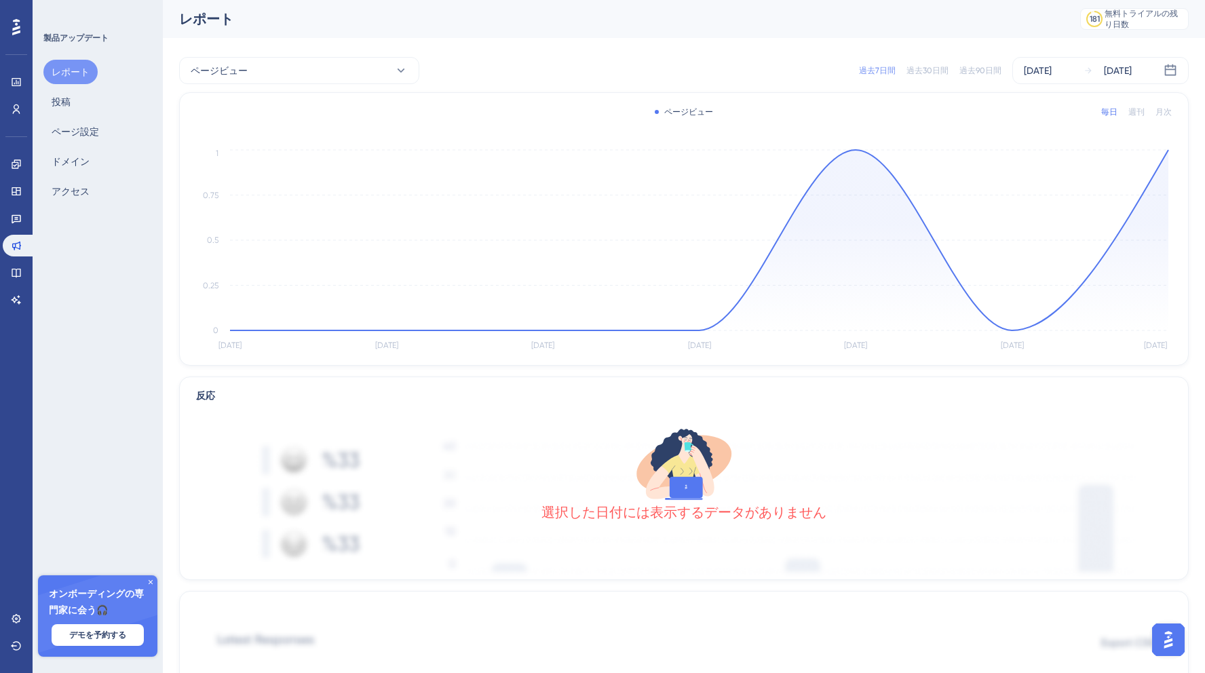
click at [737, 48] on div "パフォーマンス ユーザー 婚約 ウィジェット フィードバック 製品アップデート ナレッジベース AIアシスタント 設定 ログアウト 製品アップデート レポート…" at bounding box center [684, 660] width 1042 height 1320
